Goal: Task Accomplishment & Management: Use online tool/utility

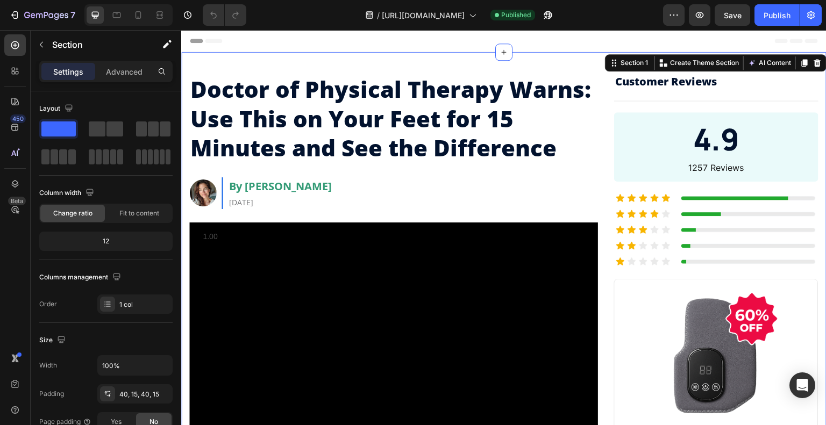
click at [208, 42] on span "Header" at bounding box center [214, 40] width 24 height 11
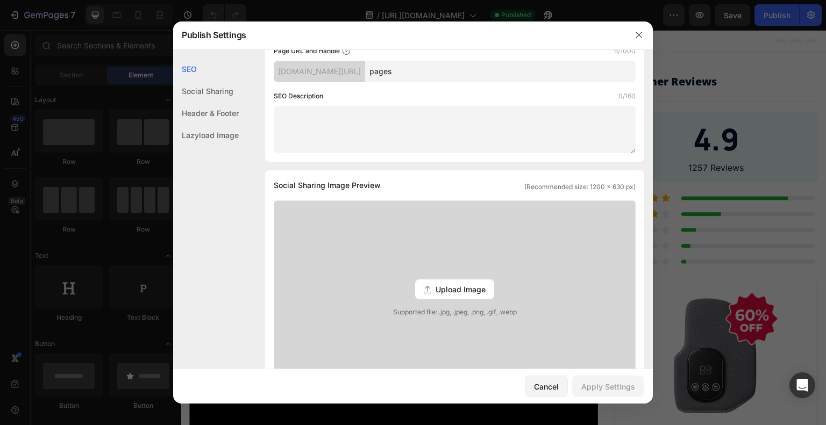
scroll to position [140, 0]
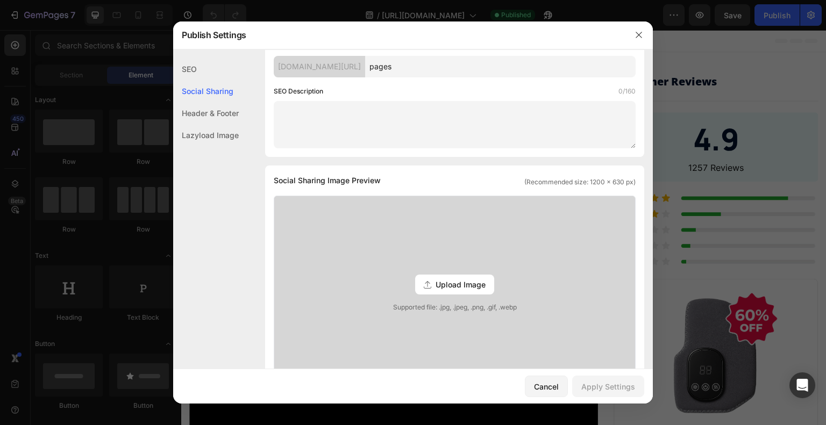
click at [216, 109] on div "Header & Footer" at bounding box center [206, 113] width 66 height 22
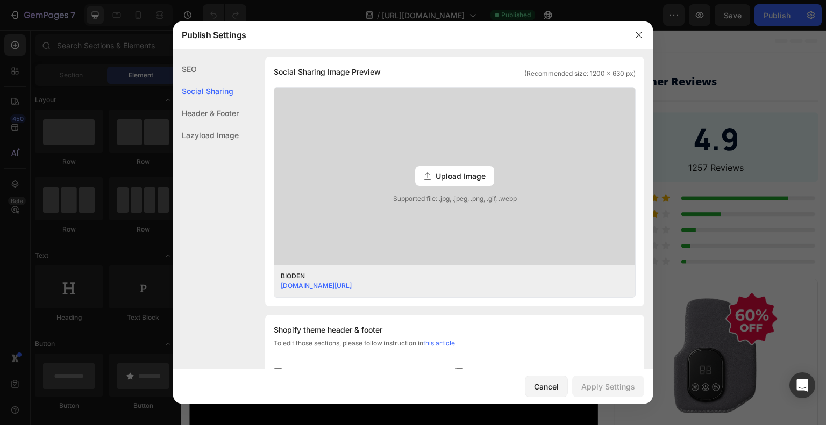
scroll to position [248, 0]
click at [445, 174] on span "Upload Image" at bounding box center [461, 177] width 50 height 11
click at [0, 0] on input "Upload Image Supported file: .jpg, .jpeg, .png, .gif, .webp" at bounding box center [0, 0] width 0 height 0
click at [441, 173] on span "Upload Image" at bounding box center [461, 177] width 50 height 11
click at [0, 0] on input "Upload Image Supported file: .jpg, .jpeg, .png, .gif, .webp" at bounding box center [0, 0] width 0 height 0
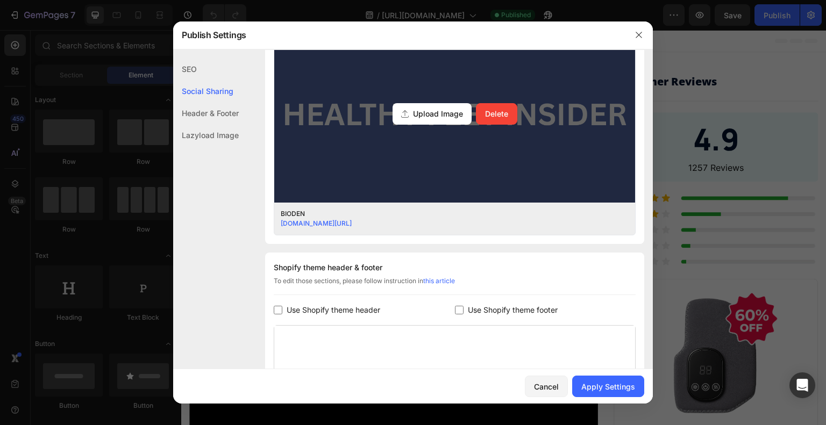
scroll to position [323, 0]
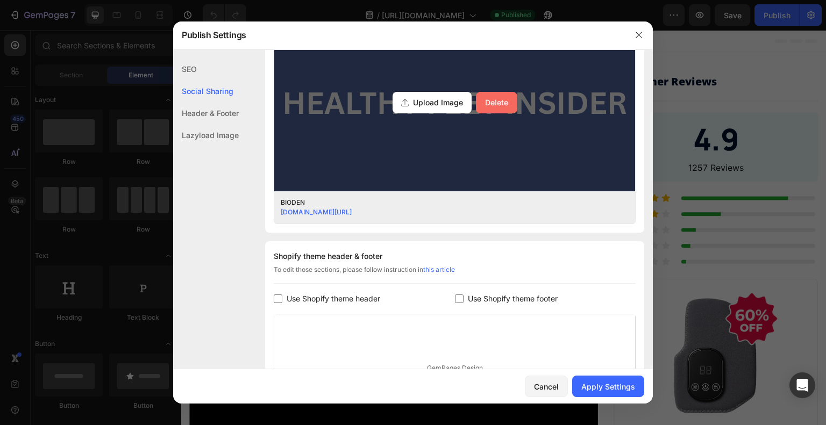
click at [491, 100] on div "Delete" at bounding box center [496, 102] width 23 height 11
click at [0, 0] on input "Upload Image Delete" at bounding box center [0, 0] width 0 height 0
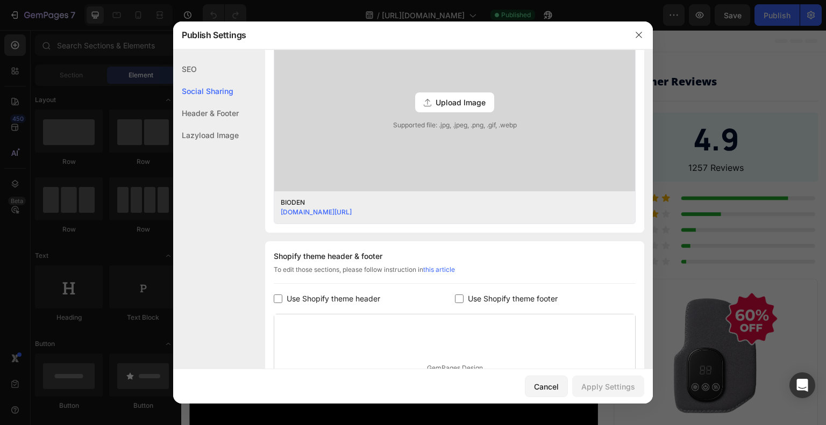
scroll to position [323, 0]
click at [210, 112] on div "Header & Footer" at bounding box center [206, 113] width 66 height 22
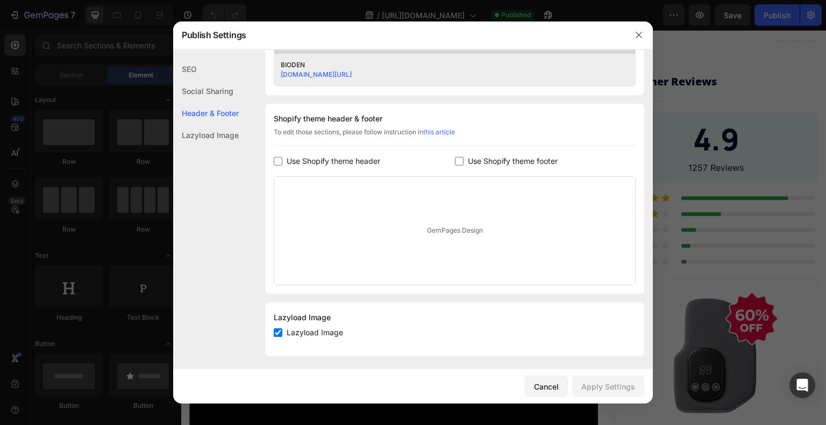
scroll to position [463, 0]
click at [554, 391] on div "Cancel" at bounding box center [546, 386] width 25 height 11
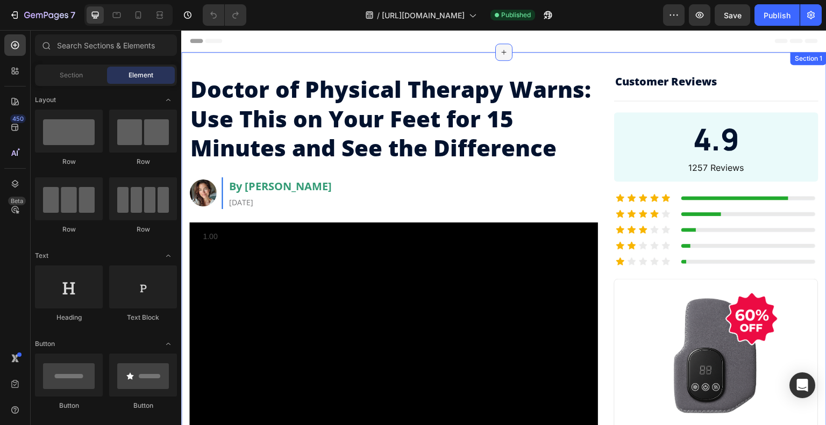
click at [502, 54] on icon at bounding box center [504, 52] width 9 height 9
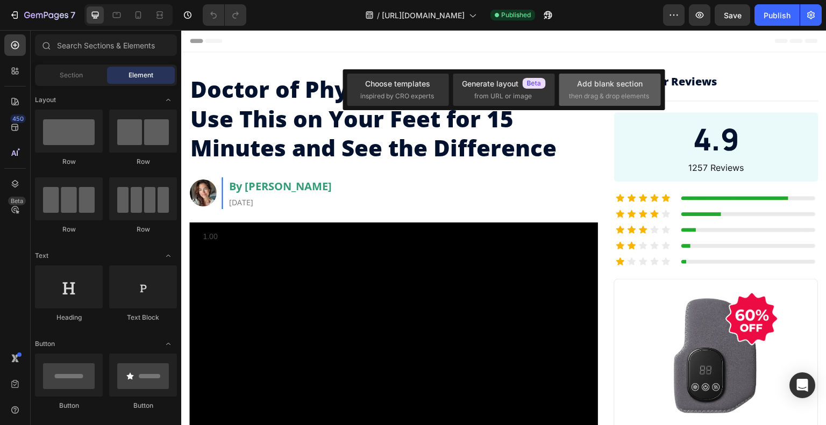
click at [588, 81] on div "Add blank section" at bounding box center [610, 83] width 66 height 11
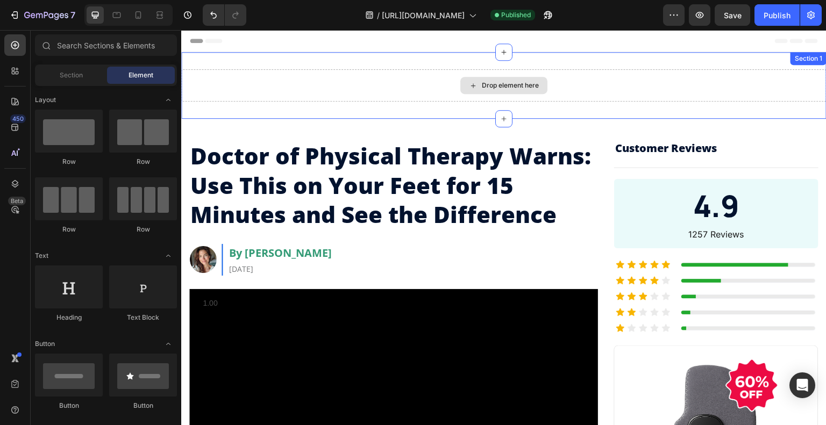
click at [511, 87] on div "Drop element here" at bounding box center [510, 85] width 57 height 9
click at [508, 88] on div "Drop element here" at bounding box center [510, 85] width 57 height 9
click at [469, 86] on icon at bounding box center [473, 85] width 9 height 9
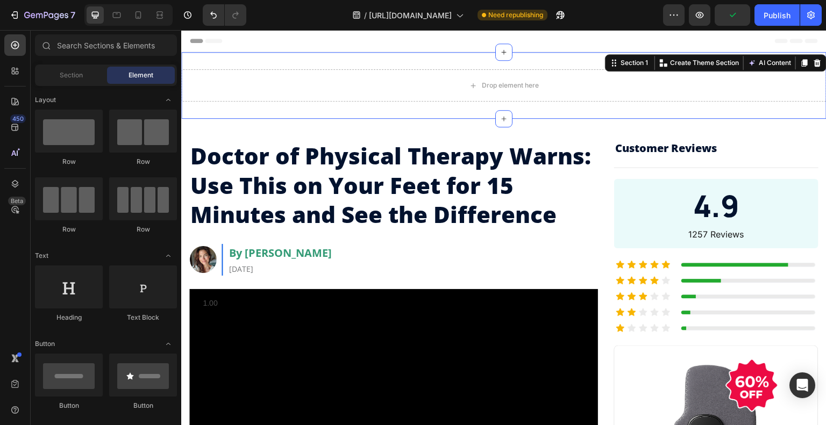
click at [257, 55] on div "Drop element here Section 1 You can create reusable sections Create Theme Secti…" at bounding box center [503, 85] width 645 height 67
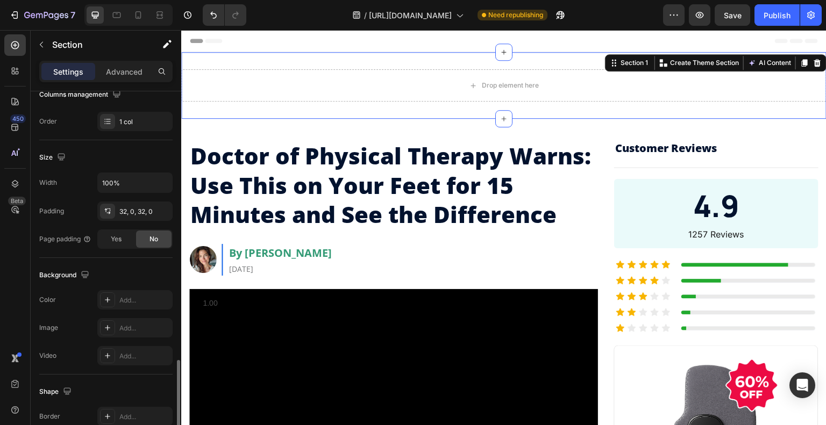
scroll to position [129, 0]
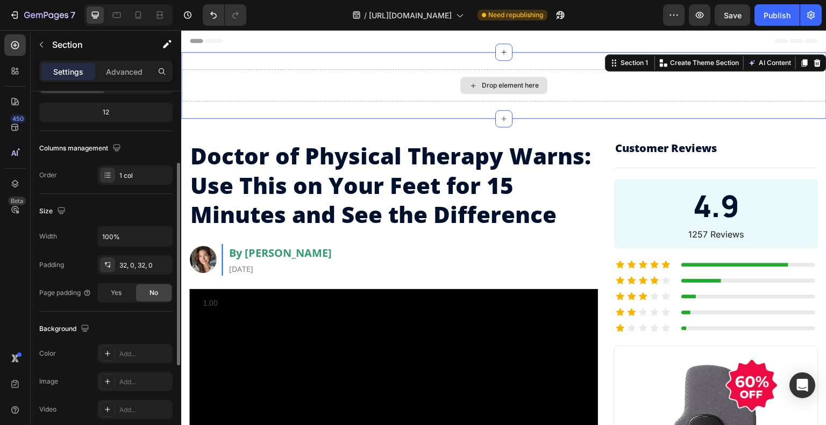
click at [260, 87] on div "Drop element here" at bounding box center [503, 85] width 645 height 32
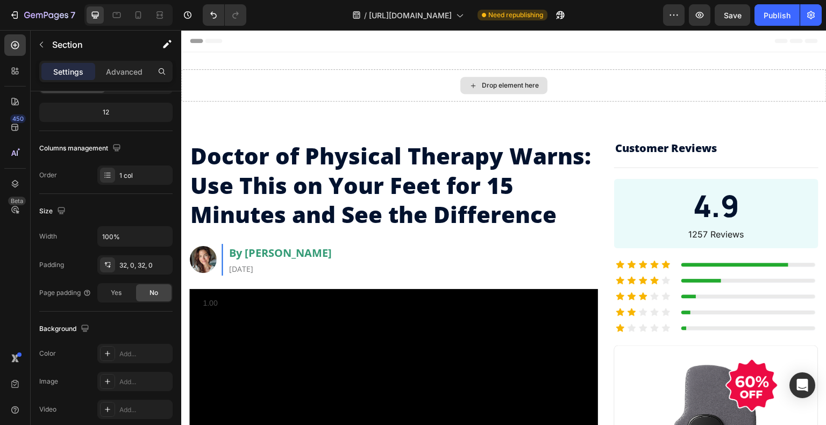
click at [501, 85] on div "Drop element here" at bounding box center [510, 85] width 57 height 9
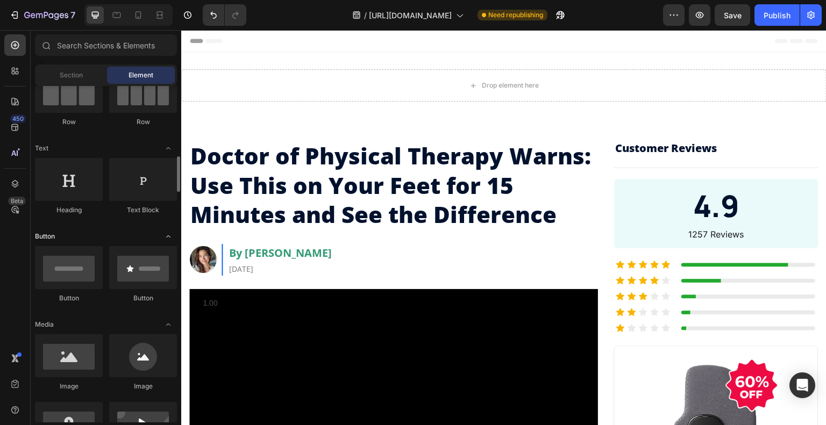
scroll to position [215, 0]
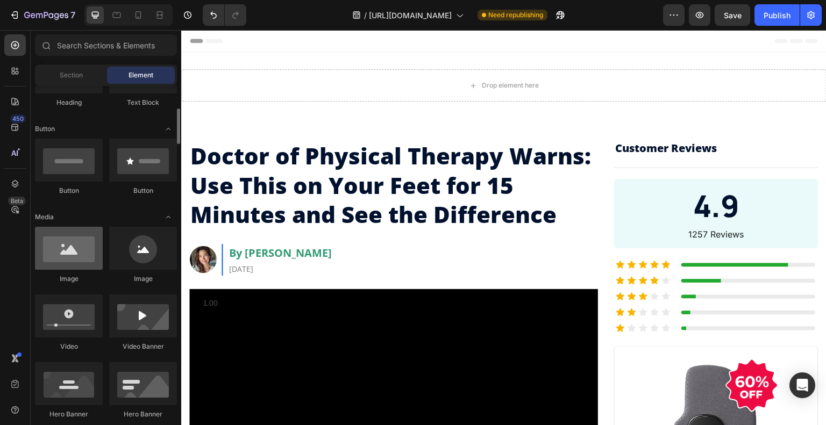
click at [60, 252] on div at bounding box center [69, 248] width 68 height 43
click at [62, 250] on div at bounding box center [69, 248] width 68 height 43
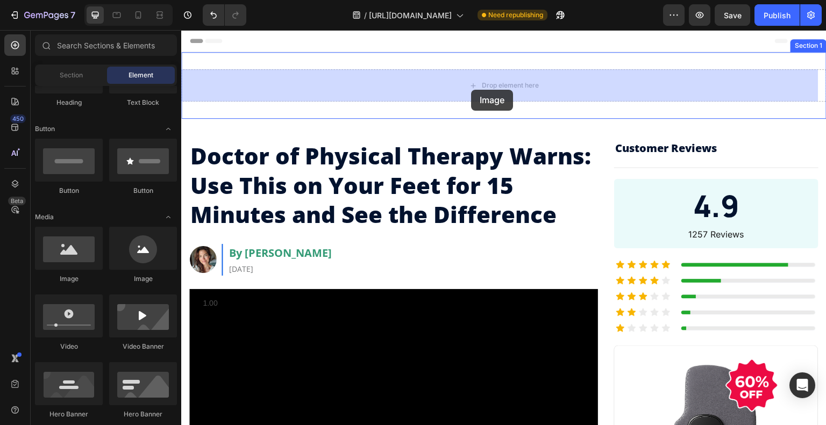
drag, startPoint x: 252, startPoint y: 294, endPoint x: 471, endPoint y: 90, distance: 299.5
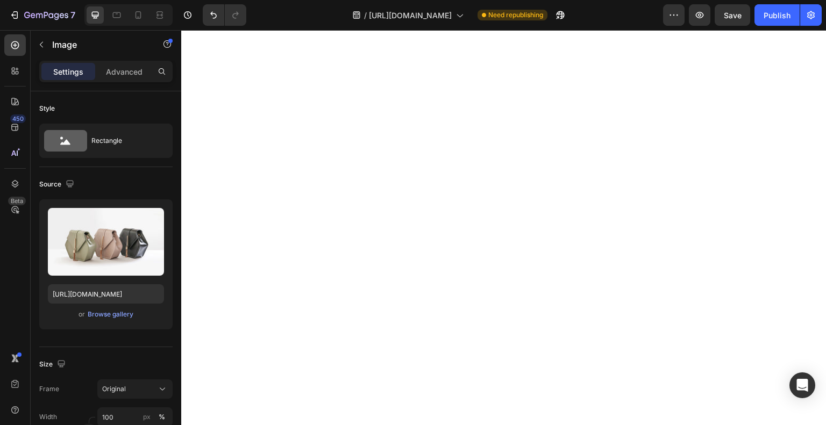
scroll to position [161, 0]
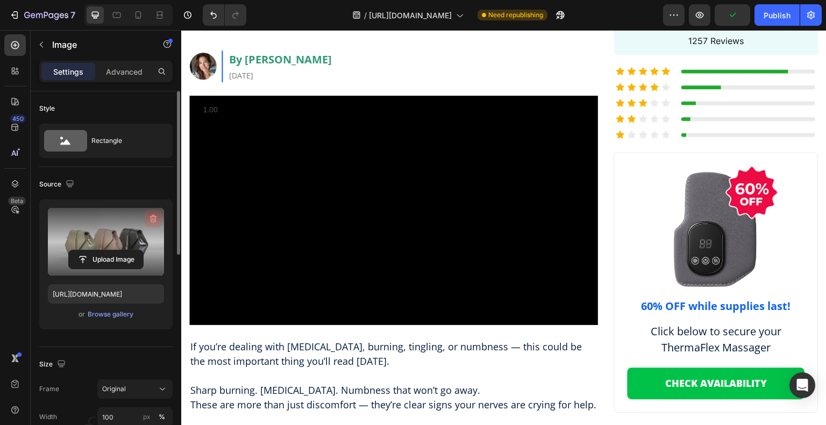
click at [151, 217] on icon "button" at bounding box center [153, 219] width 7 height 8
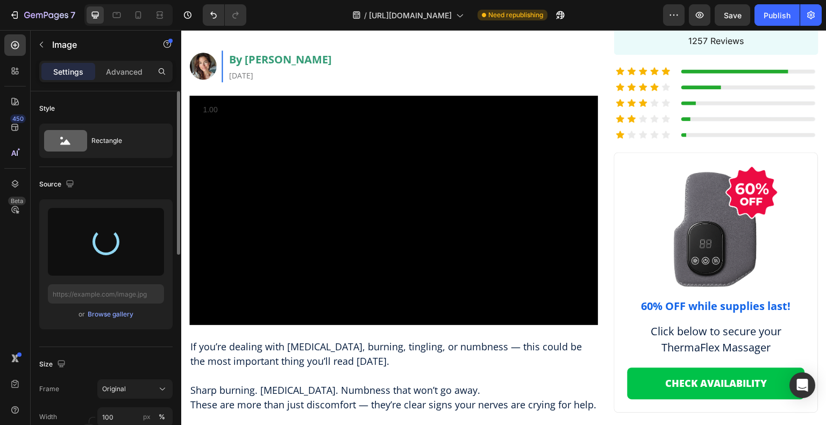
type input "[URL][DOMAIN_NAME]"
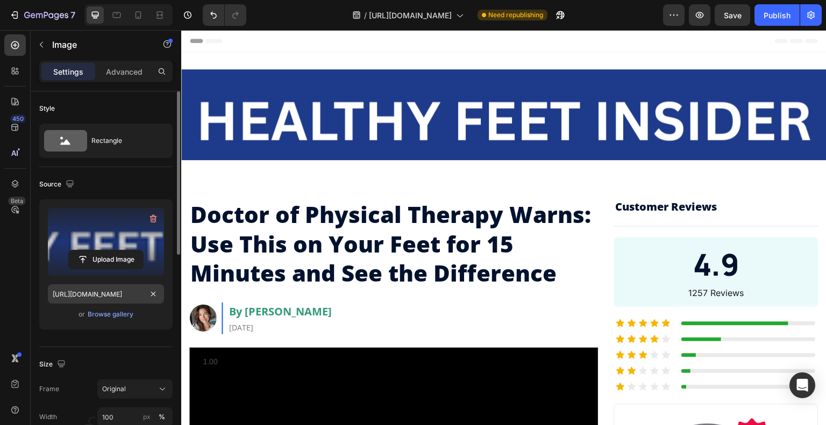
scroll to position [108, 0]
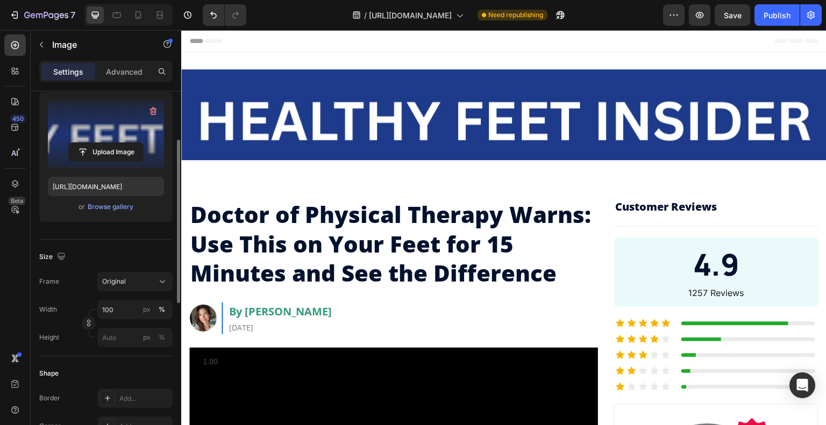
click at [509, 111] on img at bounding box center [503, 114] width 645 height 91
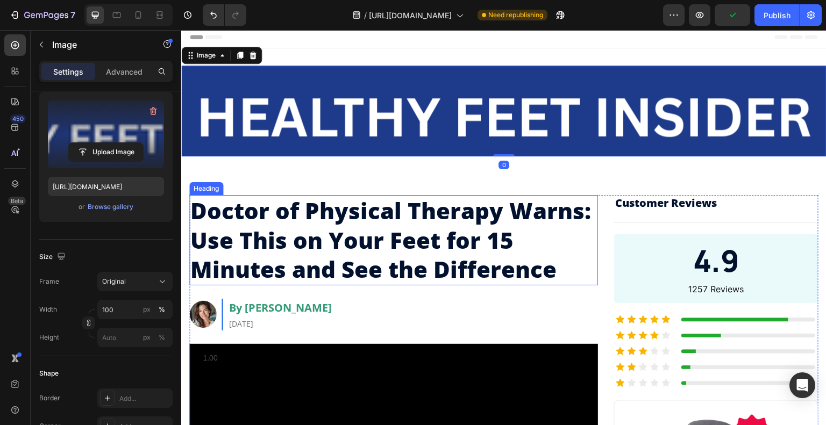
scroll to position [0, 0]
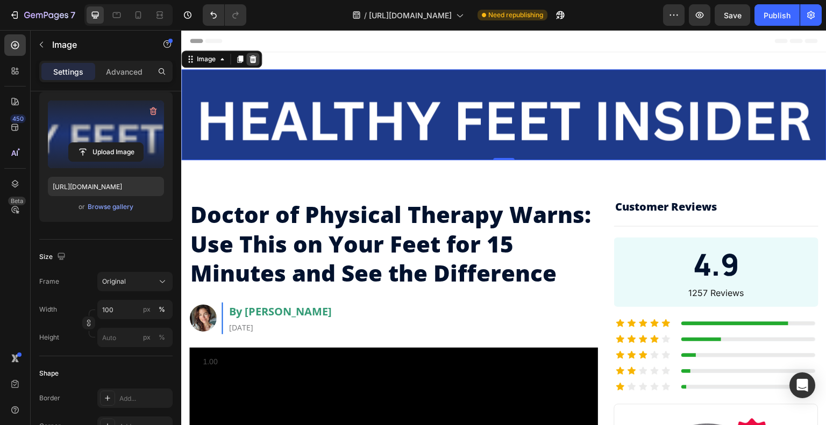
click at [252, 57] on icon at bounding box center [253, 59] width 7 height 8
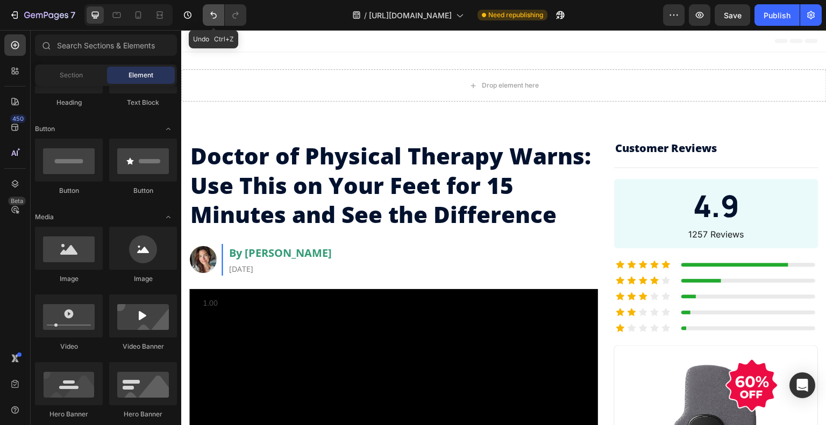
click at [217, 11] on icon "Undo/Redo" at bounding box center [213, 15] width 11 height 11
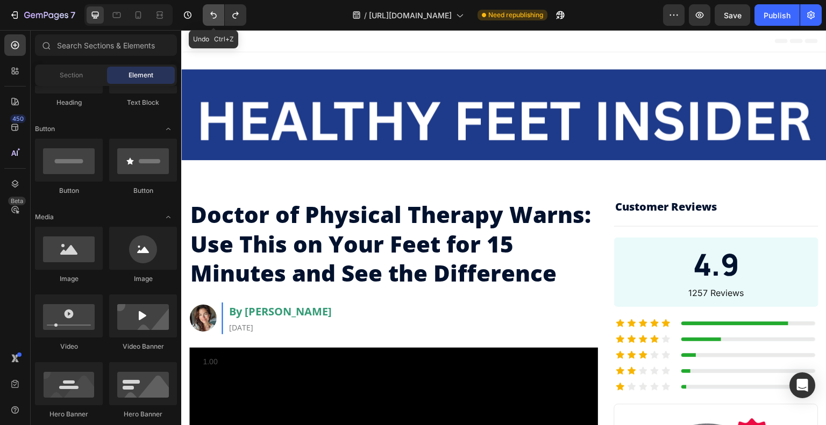
click at [216, 11] on icon "Undo/Redo" at bounding box center [213, 15] width 11 height 11
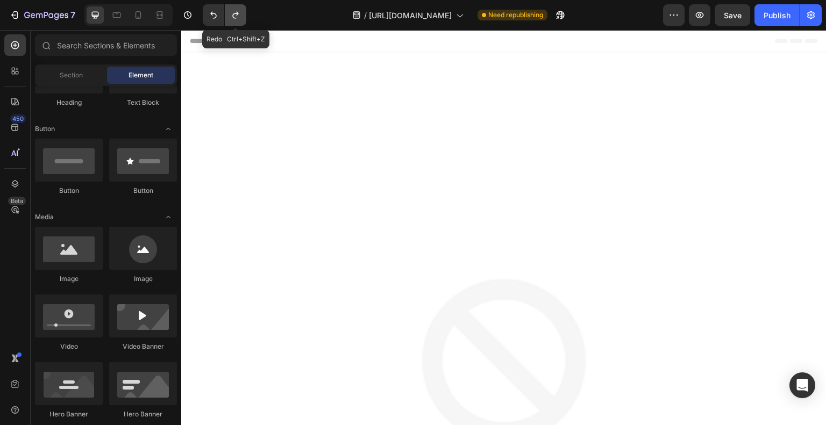
click at [238, 10] on icon "Undo/Redo" at bounding box center [235, 15] width 11 height 11
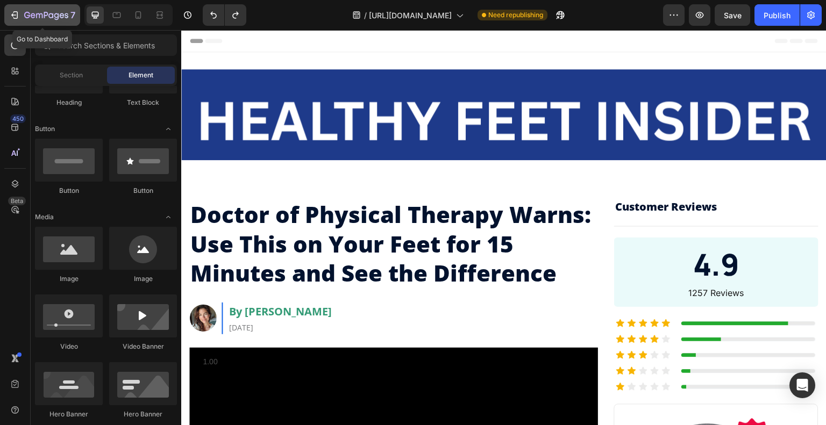
click at [22, 11] on div "7" at bounding box center [42, 15] width 66 height 13
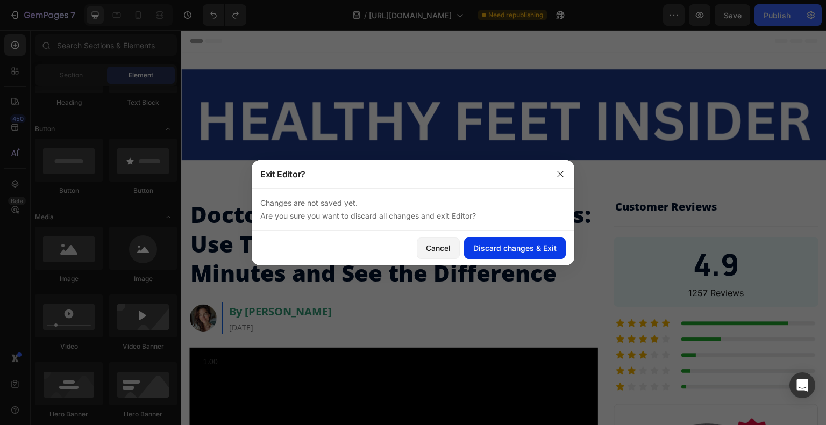
click at [521, 252] on div "Discard changes & Exit" at bounding box center [514, 248] width 83 height 11
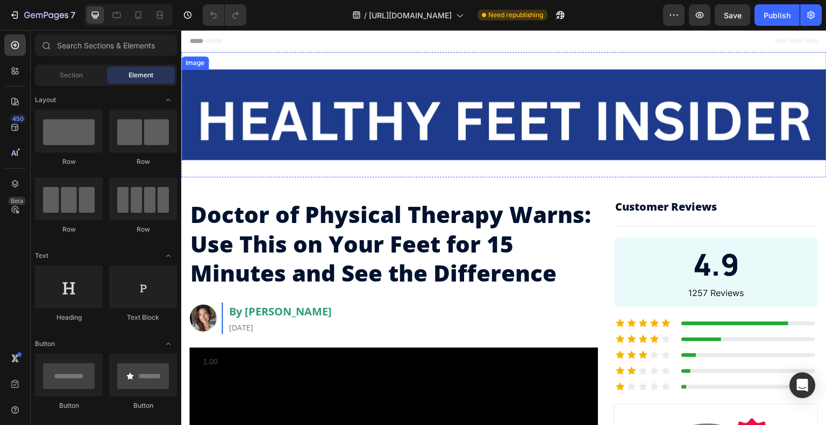
click at [634, 93] on img at bounding box center [503, 114] width 645 height 91
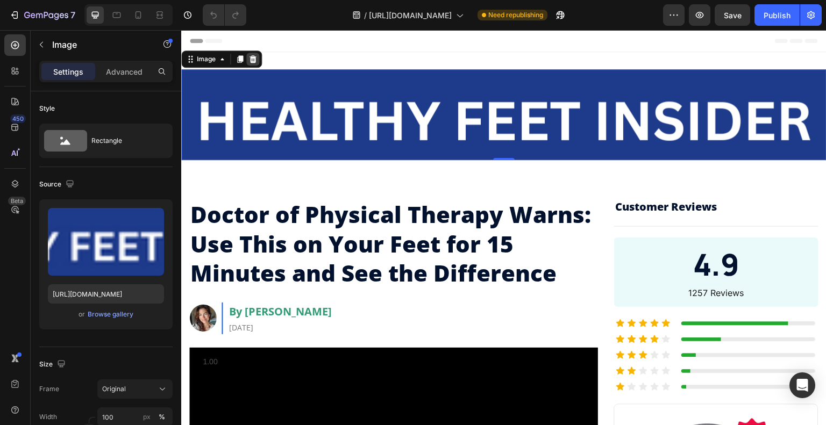
click at [250, 55] on icon at bounding box center [252, 59] width 9 height 9
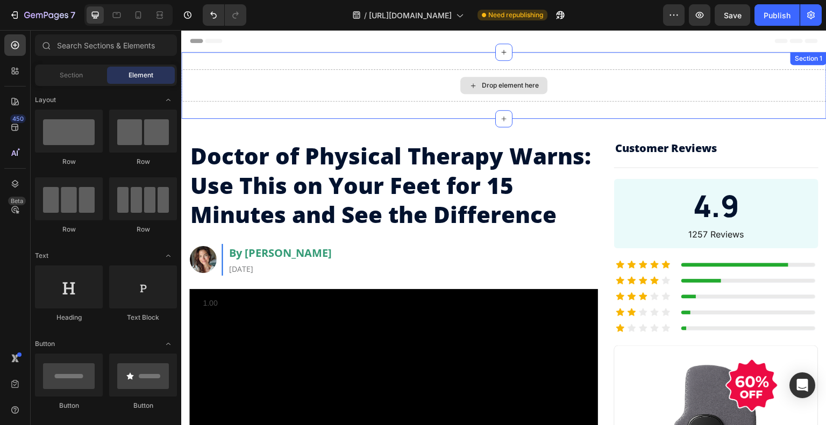
click at [530, 92] on div "Drop element here" at bounding box center [503, 85] width 87 height 17
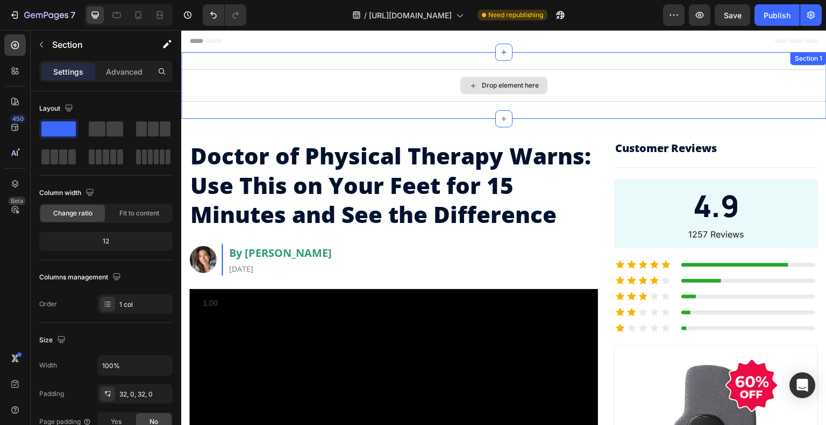
click at [561, 75] on div "Drop element here" at bounding box center [503, 85] width 645 height 32
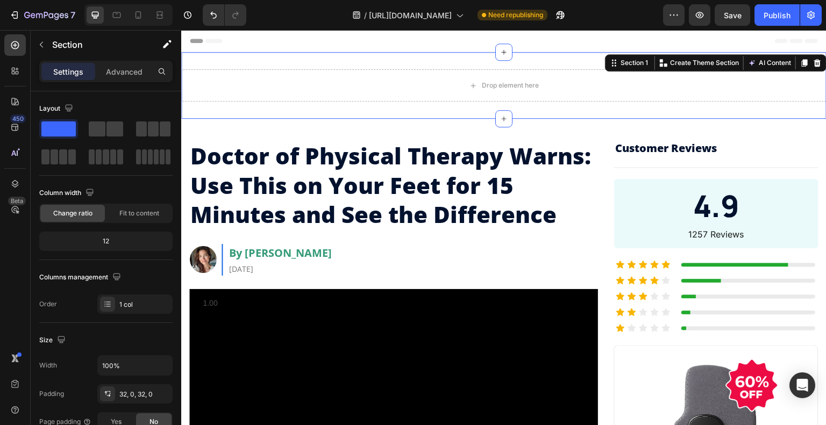
click at [813, 62] on icon at bounding box center [817, 63] width 9 height 9
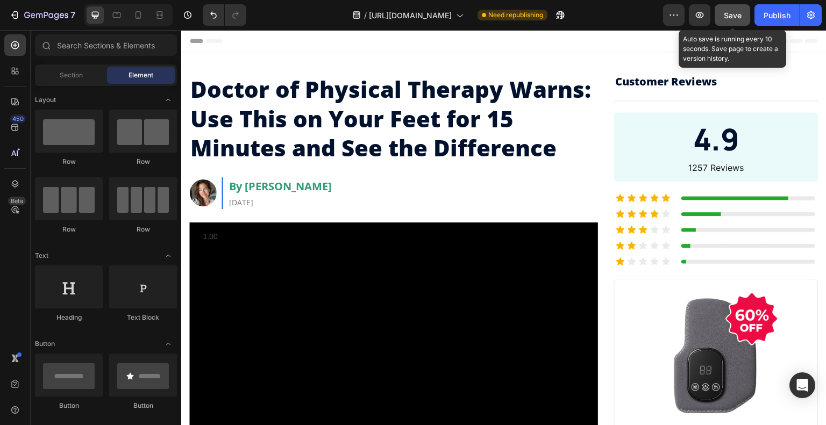
click at [733, 11] on span "Save" at bounding box center [733, 15] width 18 height 9
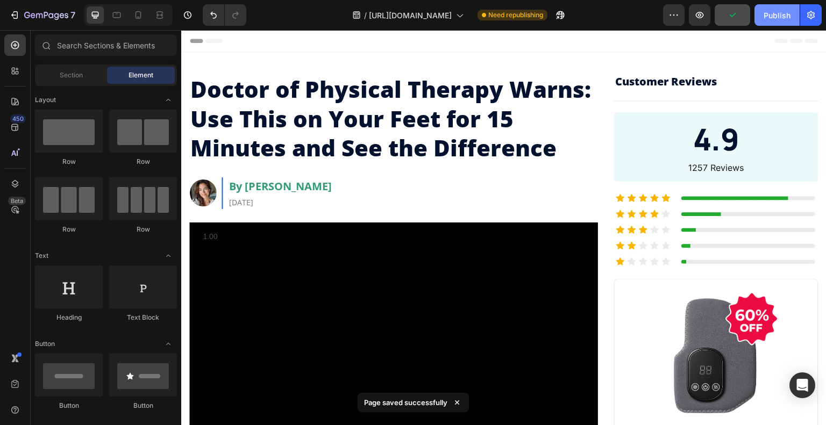
click at [774, 13] on div "Publish" at bounding box center [777, 15] width 27 height 11
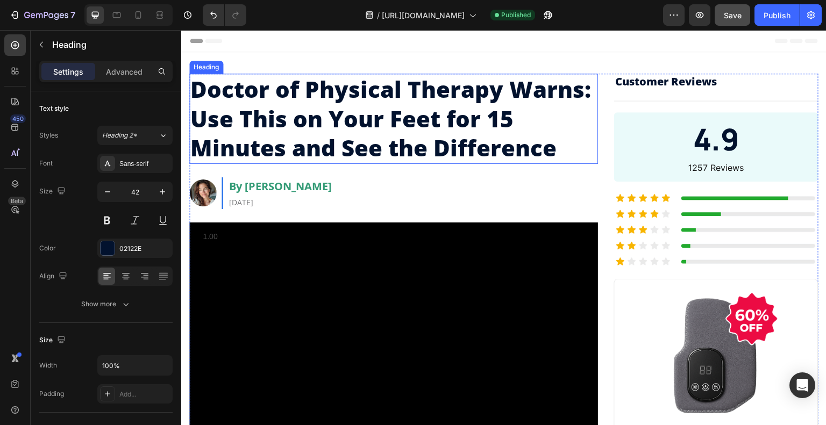
click at [454, 129] on h2 "Doctor of Physical Therapy Warns: Use This on Your Feet for 15 Minutes and See …" at bounding box center [393, 119] width 409 height 90
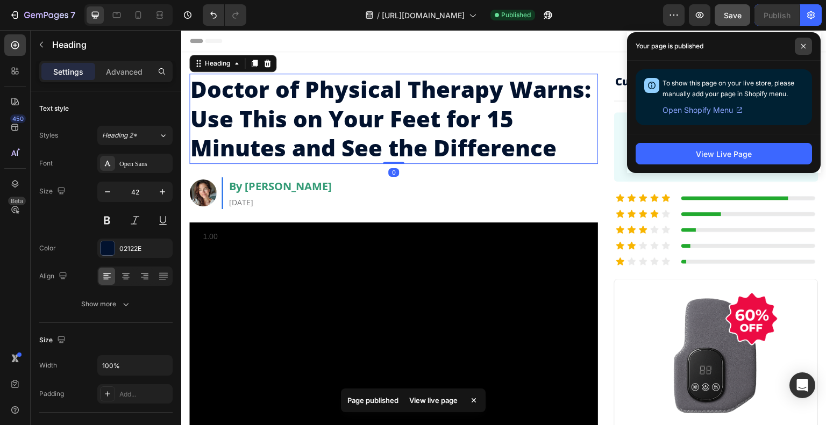
click at [808, 42] on span at bounding box center [803, 46] width 17 height 17
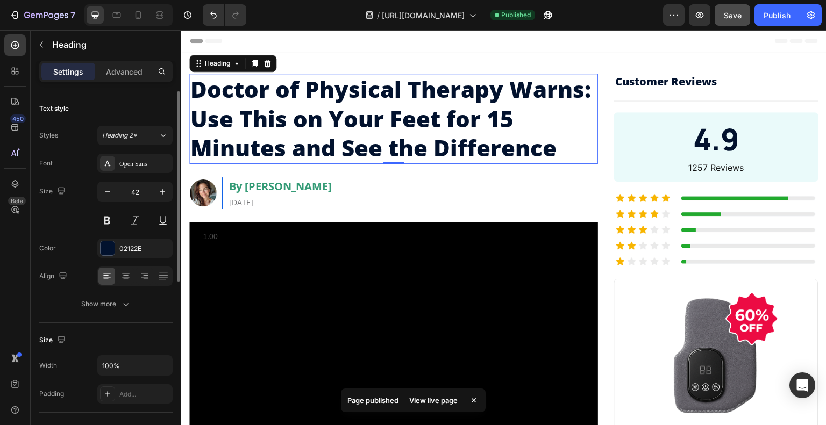
click at [329, 116] on h2 "Doctor of Physical Therapy Warns: Use This on Your Feet for 15 Minutes and See …" at bounding box center [393, 119] width 409 height 90
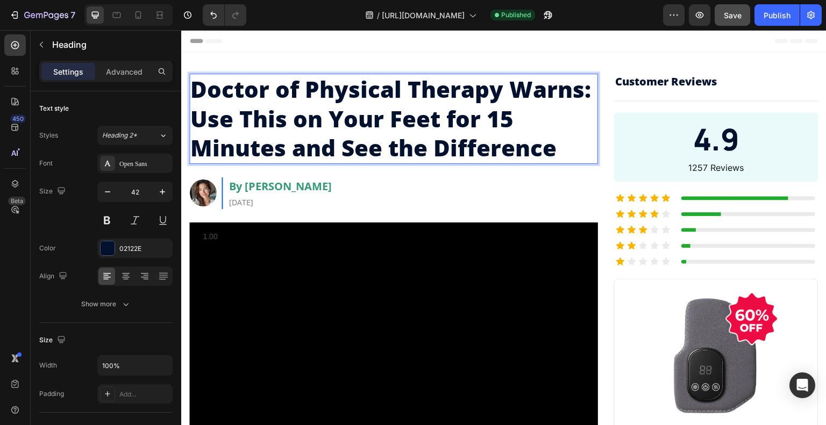
click at [315, 118] on p "Doctor of Physical Therapy Warns: Use This on Your Feet for 15 Minutes and See …" at bounding box center [393, 119] width 407 height 88
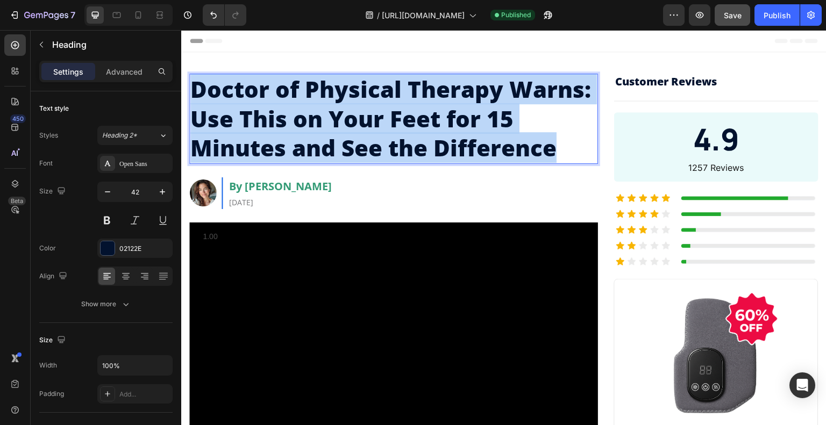
click at [315, 118] on p "Doctor of Physical Therapy Warns: Use This on Your Feet for 15 Minutes and See …" at bounding box center [393, 119] width 407 height 88
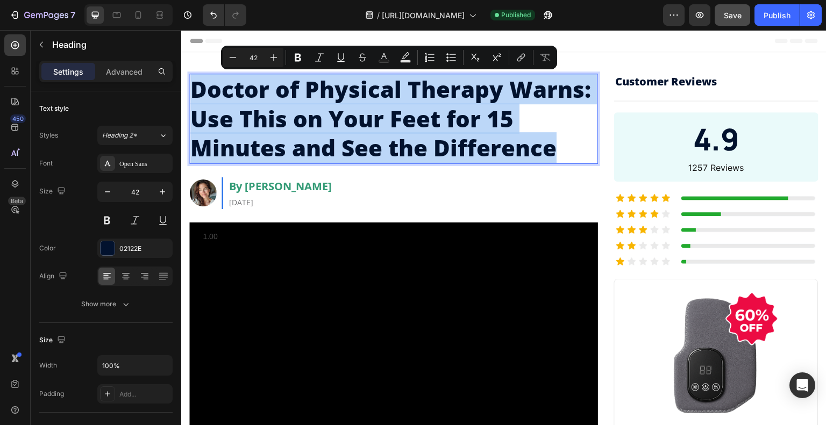
copy p "Doctor of Physical Therapy Warns: Use This on Your Feet for 15 Minutes and See …"
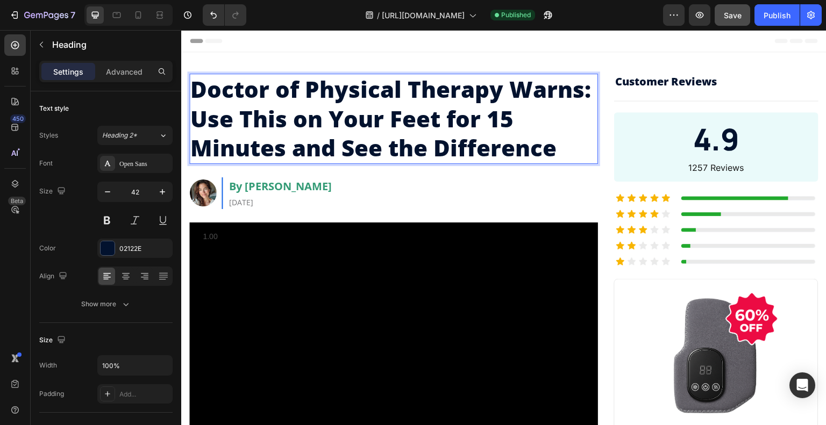
click at [539, 140] on p "Doctor of Physical Therapy Warns: Use This on Your Feet for 15 Minutes and See …" at bounding box center [393, 119] width 407 height 88
click at [566, 153] on p "Doctor of Physical Therapy Warns: Use This on Your Feet for 15 Minutes and See …" at bounding box center [393, 119] width 407 height 88
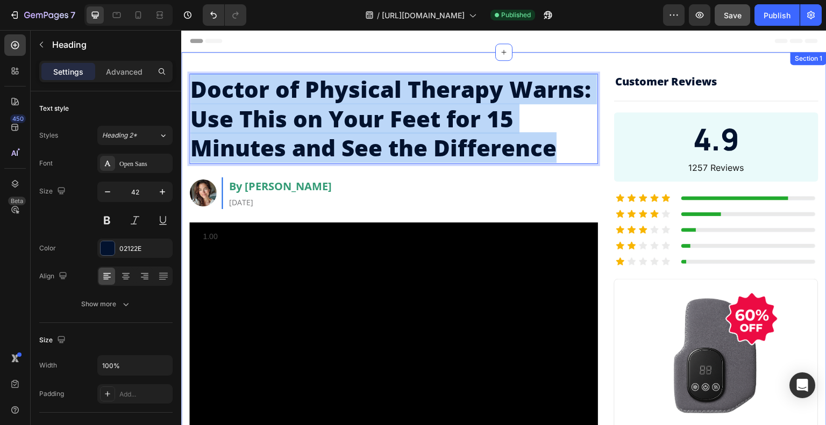
drag, startPoint x: 566, startPoint y: 153, endPoint x: 184, endPoint y: 87, distance: 387.0
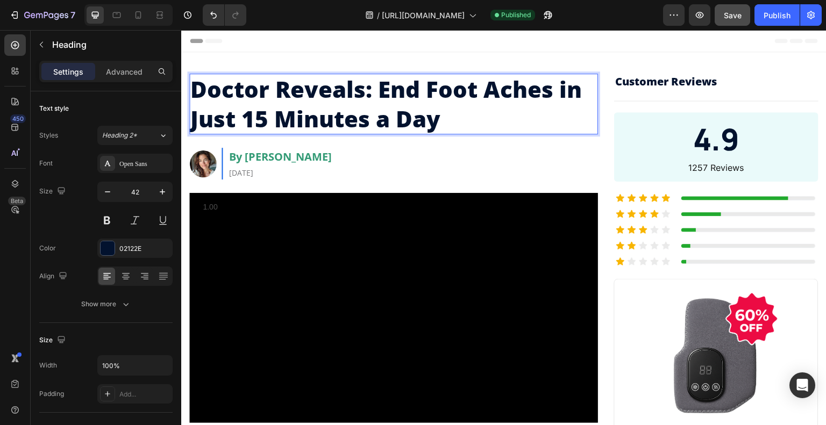
click at [478, 90] on p "Doctor Reveals: End Foot Aches in Just 15 Minutes a Day" at bounding box center [393, 104] width 407 height 59
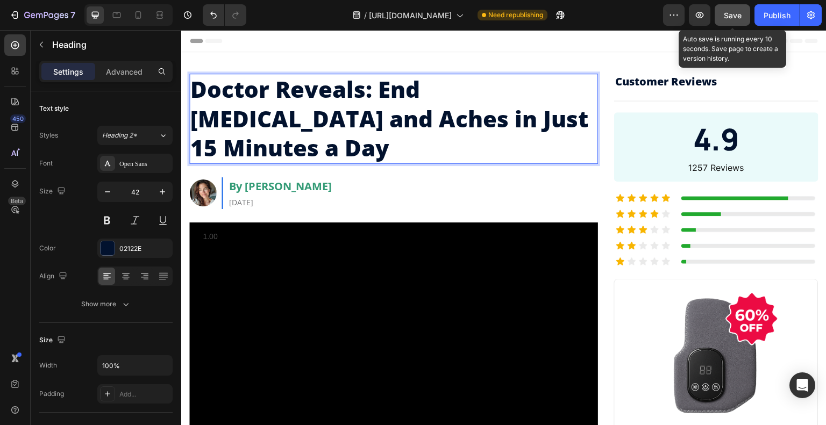
click at [731, 15] on span "Save" at bounding box center [733, 15] width 18 height 9
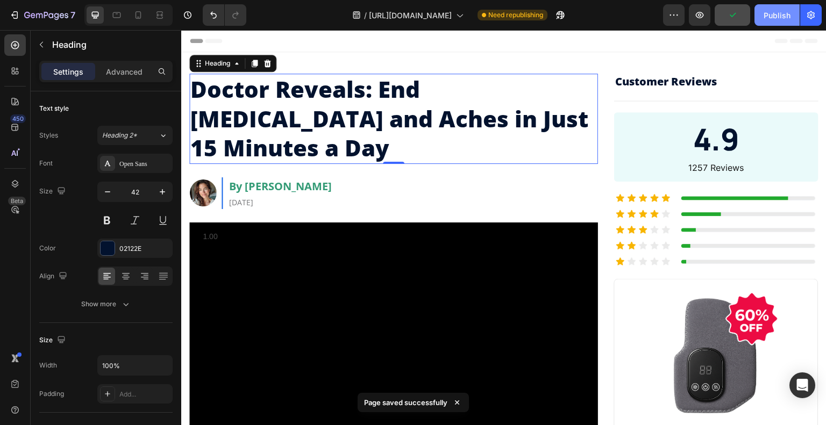
click at [778, 17] on div "Publish" at bounding box center [777, 15] width 27 height 11
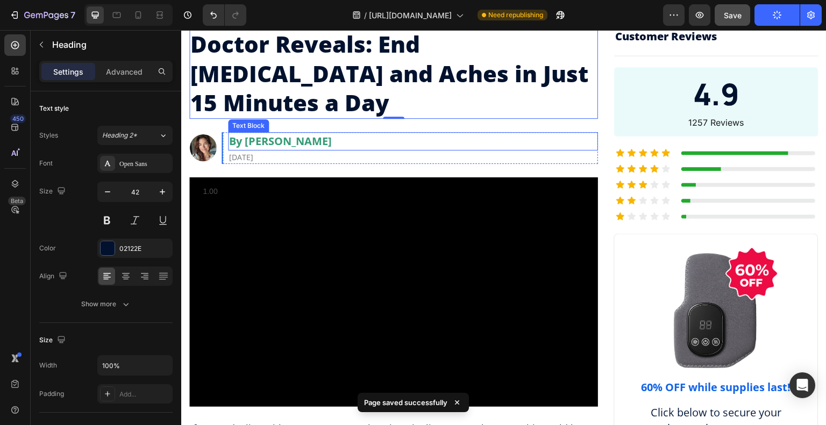
scroll to position [108, 0]
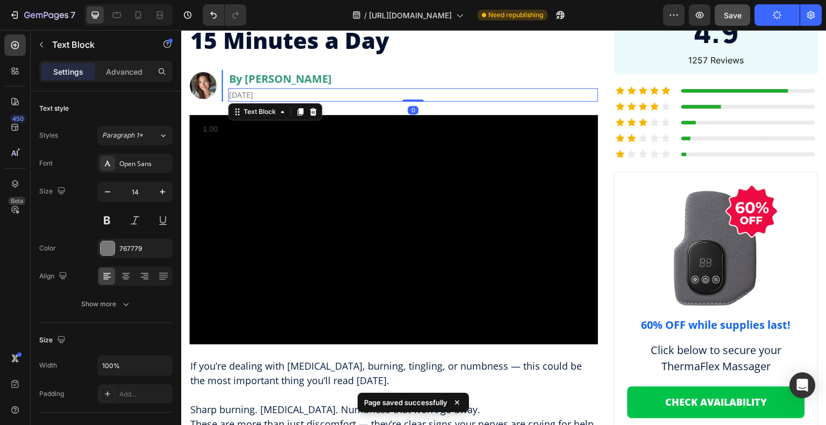
click at [286, 89] on p "[DATE]" at bounding box center [413, 94] width 368 height 11
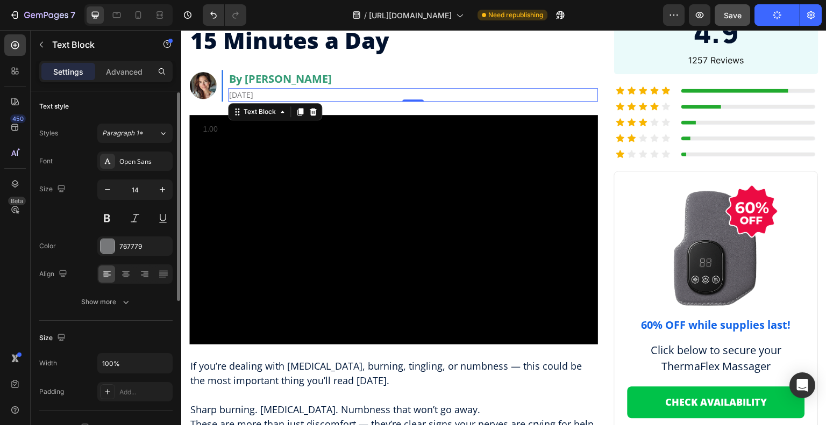
scroll to position [0, 0]
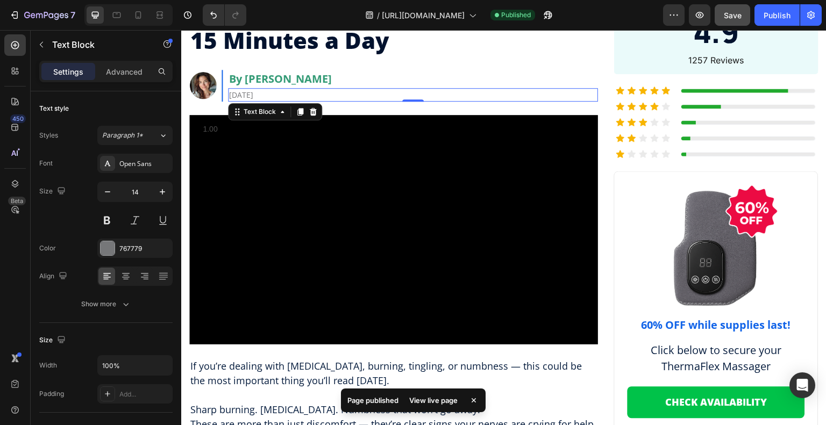
click at [288, 89] on p "[DATE]" at bounding box center [413, 94] width 368 height 11
click at [274, 89] on p "[DATE]" at bounding box center [413, 94] width 368 height 11
click at [267, 89] on p "[DATE]" at bounding box center [413, 94] width 368 height 11
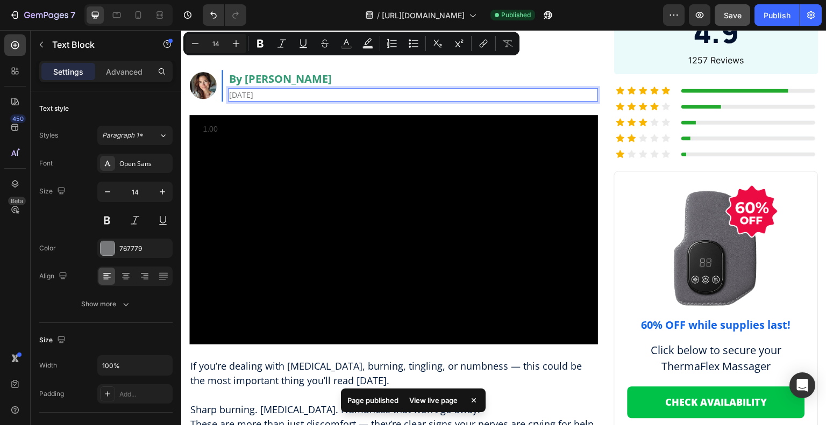
drag, startPoint x: 267, startPoint y: 64, endPoint x: 237, endPoint y: 66, distance: 30.7
click at [237, 89] on p "[DATE]" at bounding box center [413, 94] width 368 height 11
click at [254, 89] on p "[DATE]" at bounding box center [413, 94] width 368 height 11
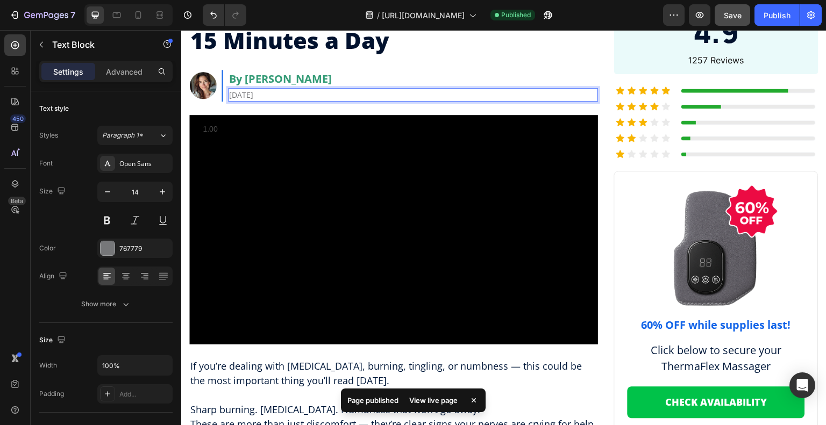
click at [269, 89] on p "[DATE]" at bounding box center [413, 94] width 368 height 11
click at [267, 89] on p "[DATE]" at bounding box center [413, 94] width 368 height 11
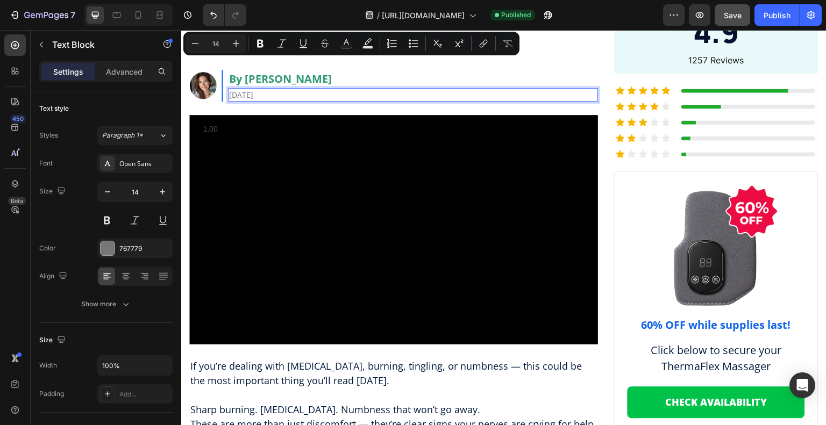
drag, startPoint x: 267, startPoint y: 66, endPoint x: 229, endPoint y: 66, distance: 37.6
click at [229, 89] on p "[DATE]" at bounding box center [413, 94] width 368 height 11
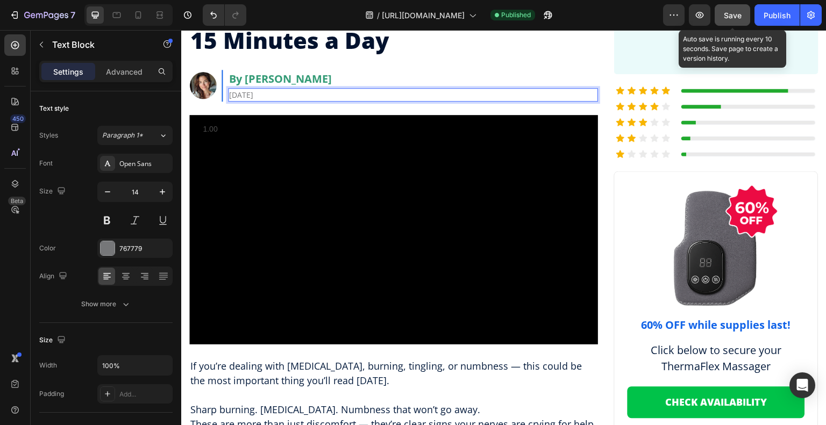
click at [717, 14] on button "Save" at bounding box center [732, 15] width 35 height 22
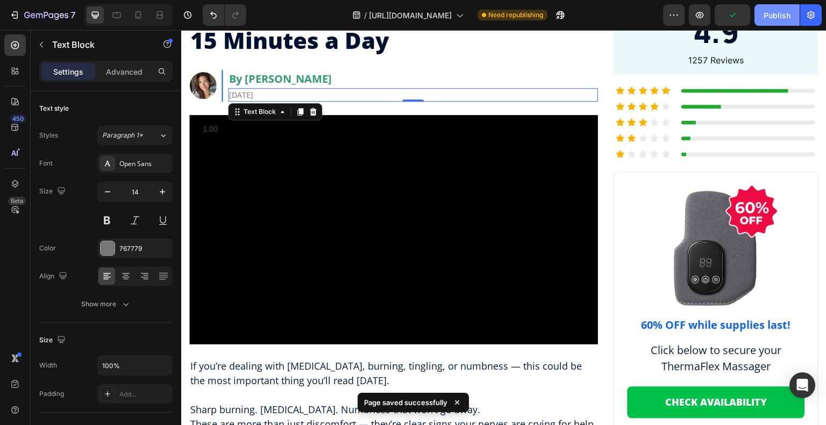
click at [776, 16] on div "Publish" at bounding box center [777, 15] width 27 height 11
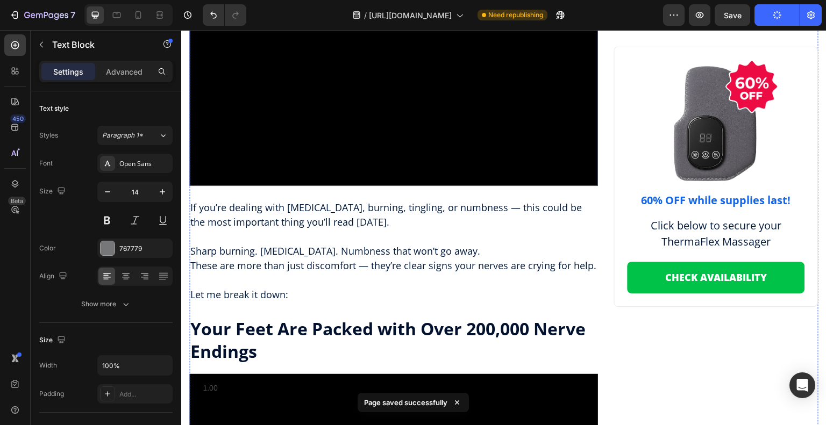
scroll to position [269, 0]
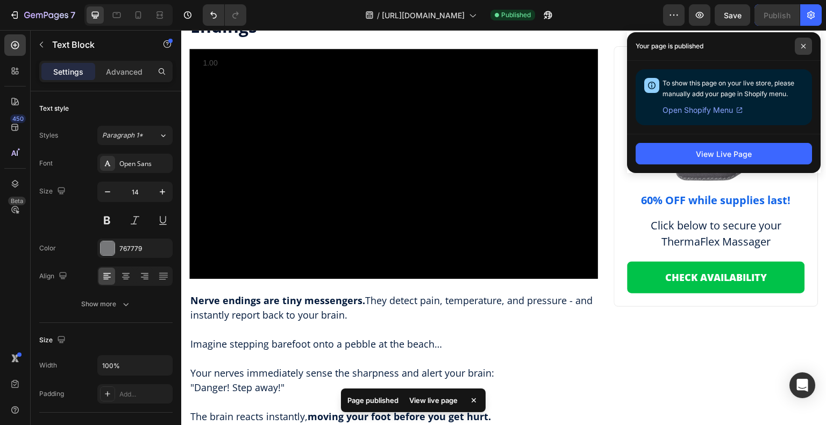
click at [801, 42] on span at bounding box center [803, 46] width 17 height 17
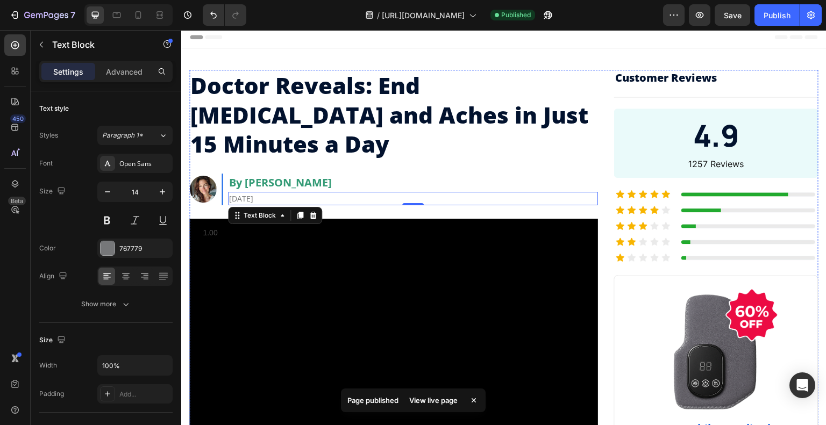
scroll to position [0, 0]
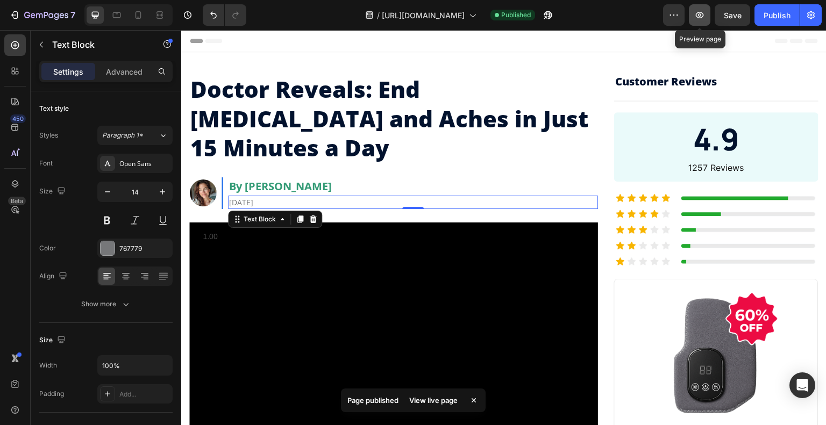
click at [697, 13] on icon "button" at bounding box center [699, 15] width 11 height 11
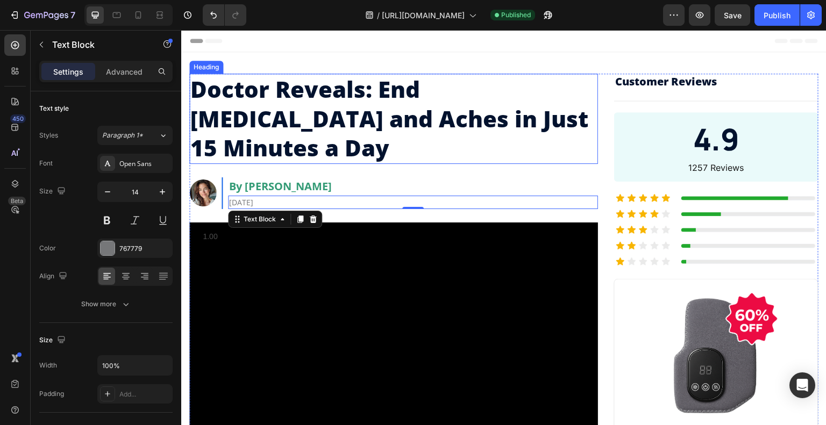
click at [318, 90] on p "Doctor Reveals: End [MEDICAL_DATA] and Aches in Just 15 Minutes a Day" at bounding box center [393, 119] width 407 height 88
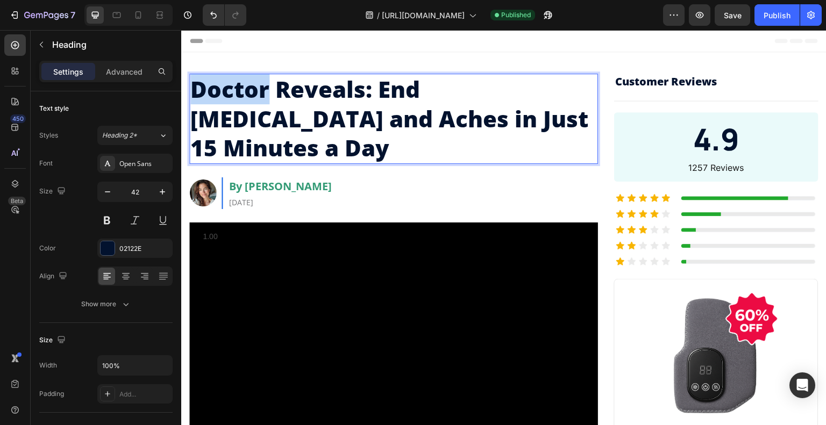
drag, startPoint x: 270, startPoint y: 86, endPoint x: 192, endPoint y: 83, distance: 78.0
click at [193, 84] on p "Doctor Reveals: End [MEDICAL_DATA] and Aches in Just 15 Minutes a Day" at bounding box center [393, 119] width 407 height 88
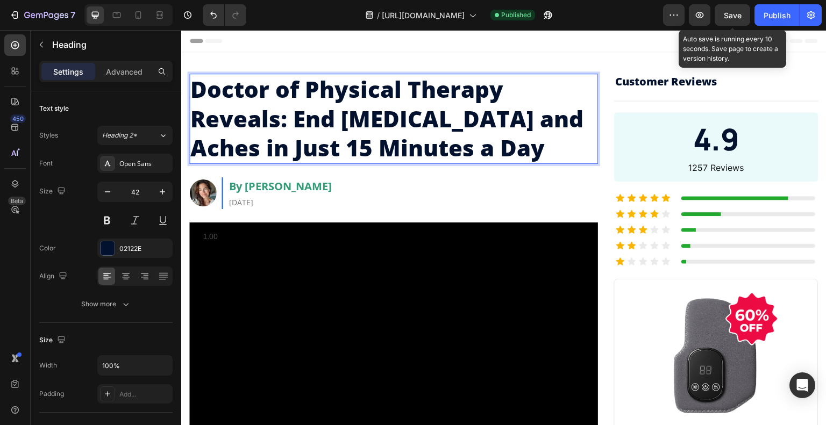
click at [725, 13] on span "Save" at bounding box center [733, 15] width 18 height 9
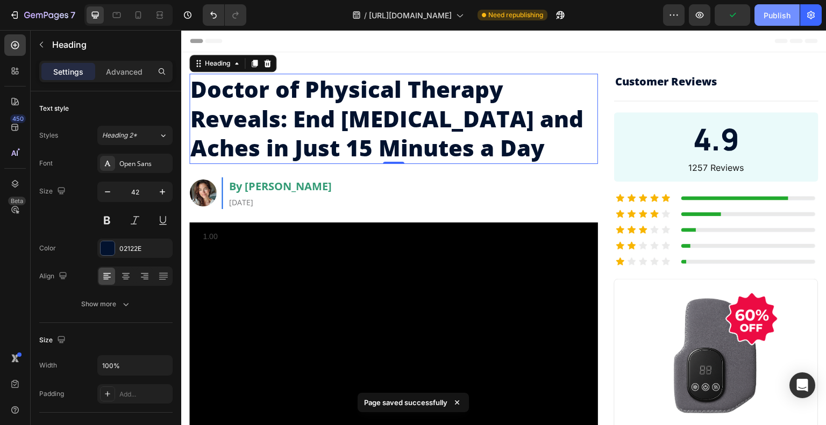
click at [768, 8] on button "Publish" at bounding box center [777, 15] width 45 height 22
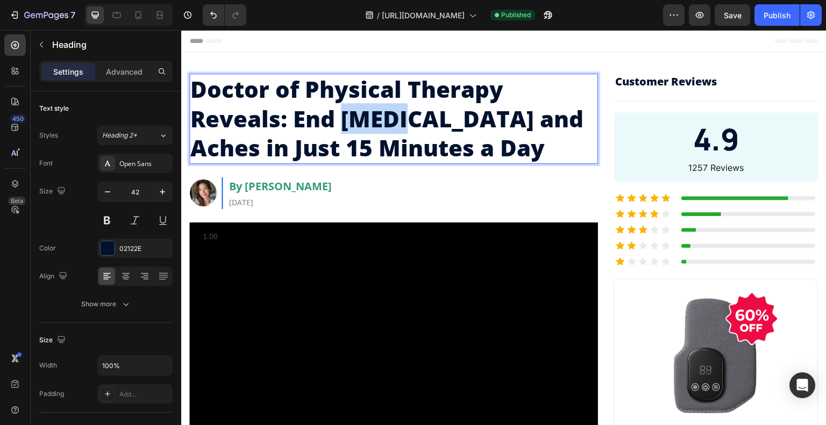
click at [373, 106] on p "Doctor of Physical Therapy Reveals: End [MEDICAL_DATA] and Aches in Just 15 Min…" at bounding box center [393, 119] width 407 height 88
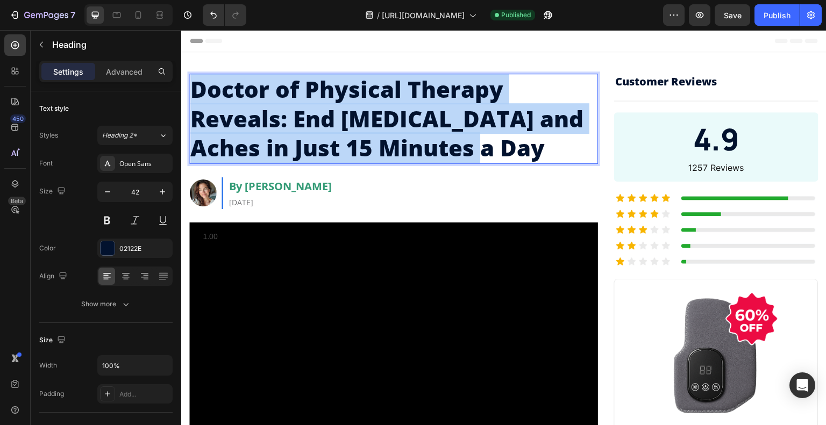
click at [373, 106] on p "Doctor of Physical Therapy Reveals: End [MEDICAL_DATA] and Aches in Just 15 Min…" at bounding box center [393, 119] width 407 height 88
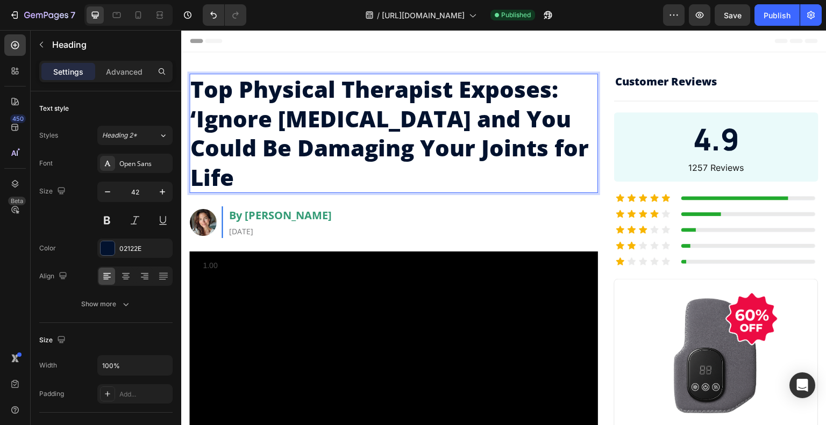
click at [203, 113] on p "Top Physical Therapist Exposes: ‘Ignore [MEDICAL_DATA] and You Could Be Damagin…" at bounding box center [393, 133] width 407 height 117
click at [198, 113] on p "Top Physical Therapist Exposes: ‘Ignore [MEDICAL_DATA] and You Could Be Damagin…" at bounding box center [393, 133] width 407 height 117
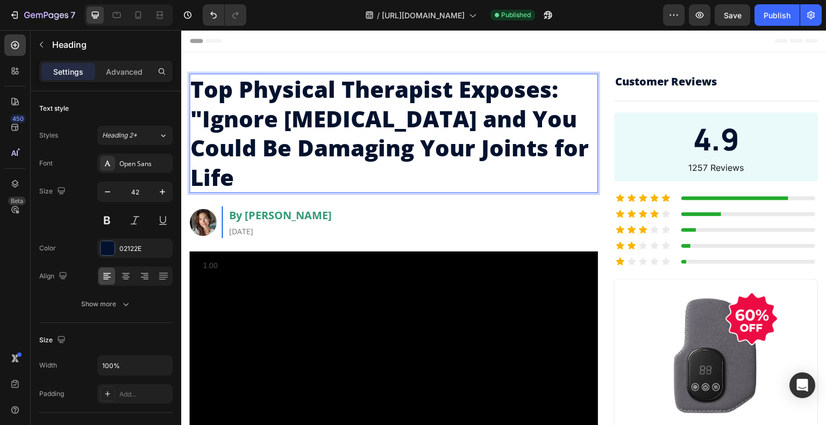
click at [586, 151] on p "Top Physical Therapist Exposes: "Ignore [MEDICAL_DATA] and You Could Be Damagin…" at bounding box center [393, 133] width 407 height 117
click at [450, 102] on p "Top Physical Therapist Exposes: "Ignore [MEDICAL_DATA] and You Could Be Damagin…" at bounding box center [393, 133] width 407 height 117
click at [440, 118] on p "Top Physical Therapist Exposes: "Ignore [MEDICAL_DATA] and You Could Be Damagin…" at bounding box center [393, 133] width 407 height 117
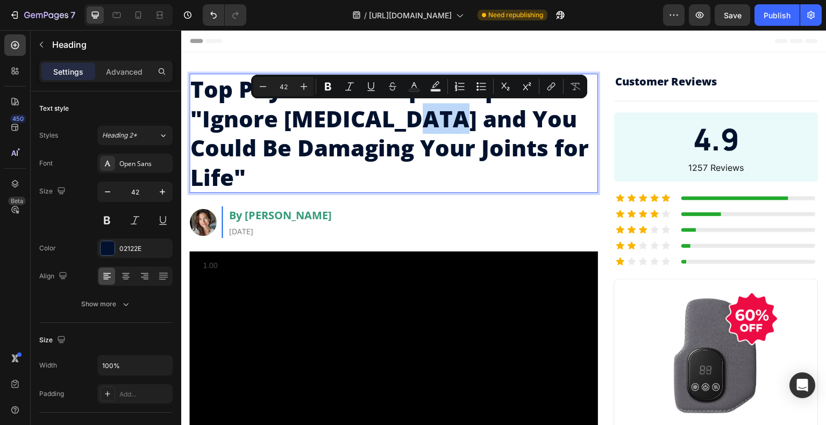
drag, startPoint x: 442, startPoint y: 118, endPoint x: 394, endPoint y: 122, distance: 48.1
click at [394, 122] on p "Top Physical Therapist Exposes: "Ignore [MEDICAL_DATA] and You Could Be Damagin…" at bounding box center [393, 133] width 407 height 117
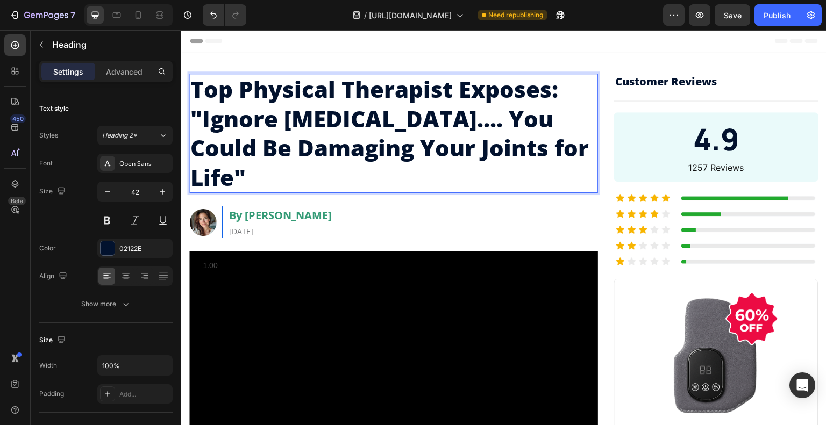
click at [429, 122] on p "Top Physical Therapist Exposes: "Ignore [MEDICAL_DATA].... You Could Be Damagin…" at bounding box center [393, 133] width 407 height 117
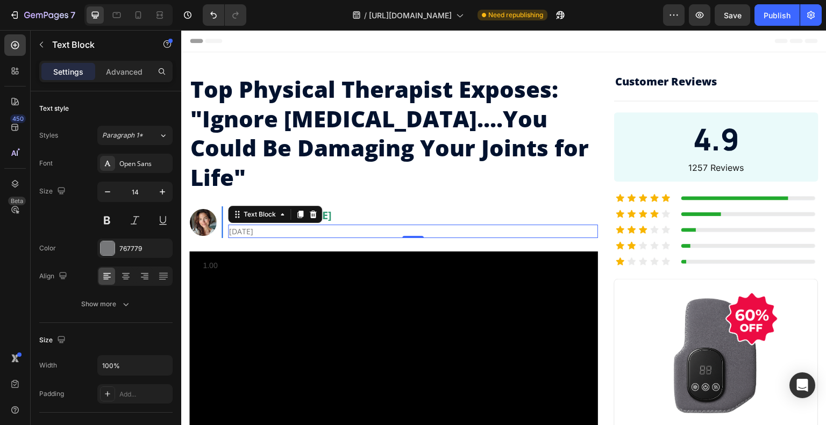
click at [267, 226] on p "[DATE]" at bounding box center [413, 231] width 368 height 11
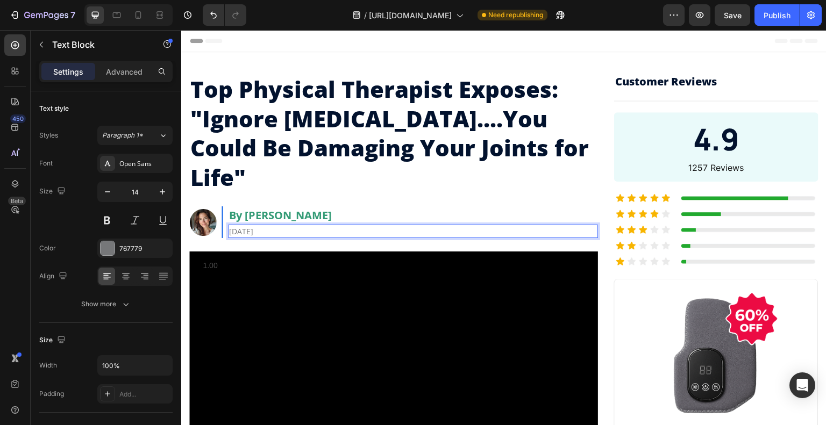
click at [270, 226] on p "[DATE]" at bounding box center [413, 231] width 368 height 11
drag, startPoint x: 279, startPoint y: 202, endPoint x: 228, endPoint y: 203, distance: 50.6
click at [228, 225] on div "[DATE]" at bounding box center [413, 231] width 370 height 13
drag, startPoint x: 244, startPoint y: 200, endPoint x: 231, endPoint y: 202, distance: 13.5
click at [231, 225] on span "[DATE] 9:17 am EDT" at bounding box center [268, 231] width 79 height 12
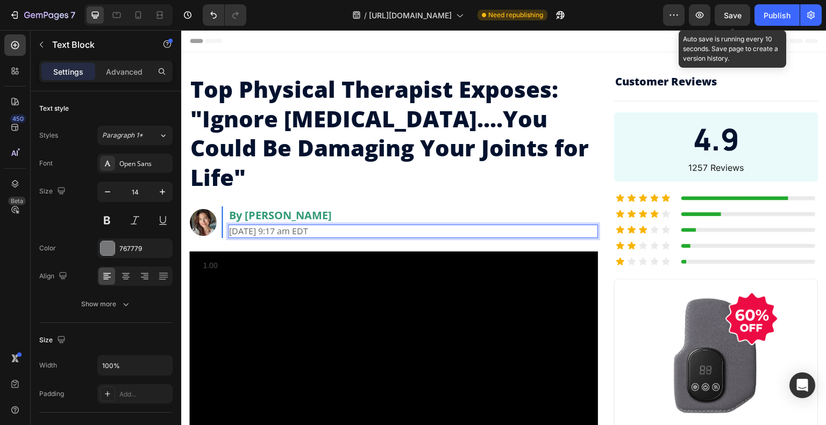
click at [732, 16] on span "Save" at bounding box center [733, 15] width 18 height 9
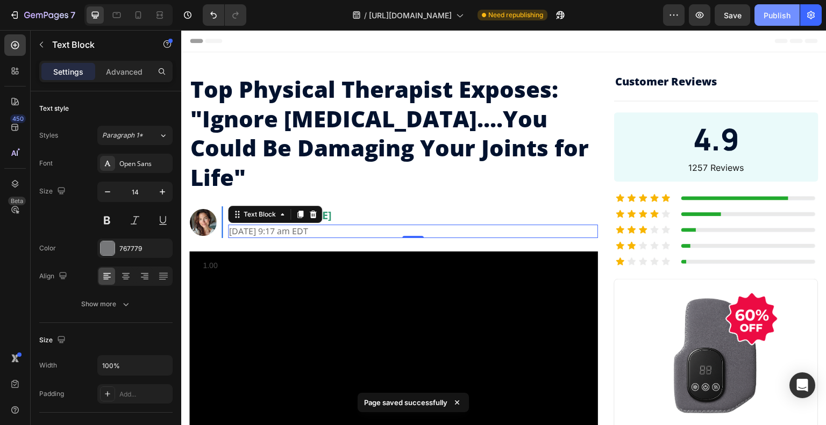
click at [781, 19] on div "Publish" at bounding box center [777, 15] width 27 height 11
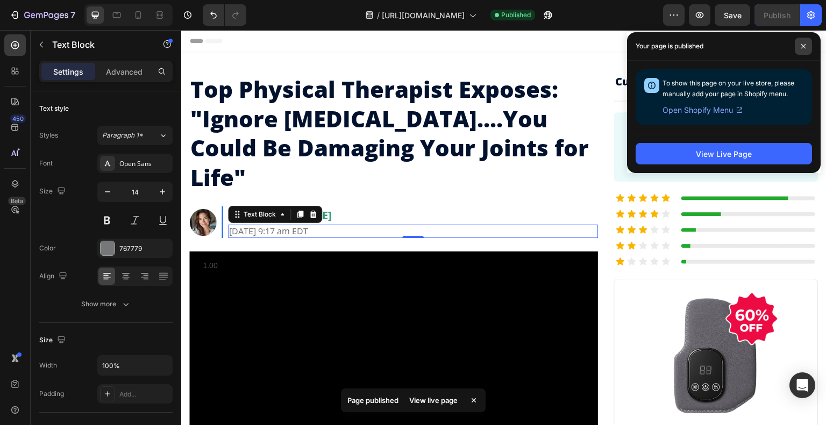
click at [801, 41] on span at bounding box center [803, 46] width 17 height 17
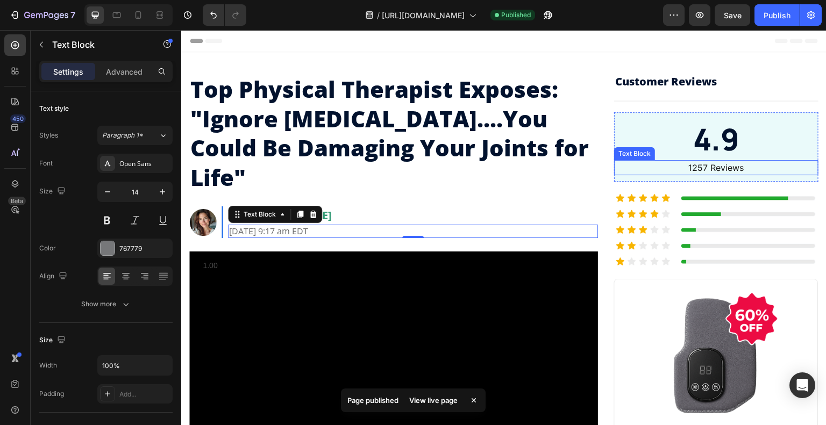
click at [714, 171] on p "1257 Reviews" at bounding box center [716, 167] width 202 height 13
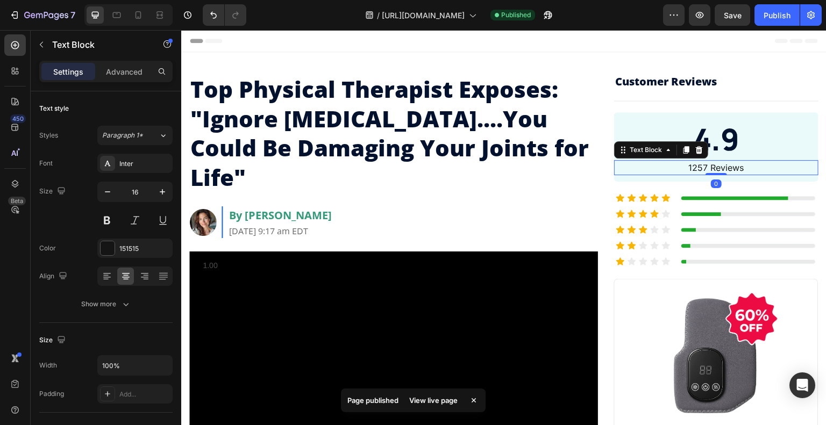
click at [704, 169] on p "1257 Reviews" at bounding box center [716, 167] width 202 height 13
click at [695, 166] on p "1257 Reviews" at bounding box center [716, 167] width 202 height 13
click at [687, 165] on p "1257 Reviews" at bounding box center [716, 167] width 202 height 13
click at [692, 166] on p "1257 Reviews" at bounding box center [716, 167] width 202 height 13
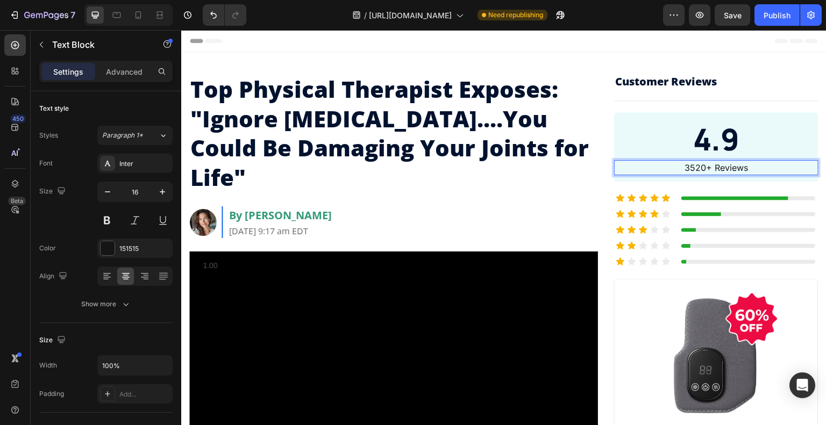
click at [694, 165] on p "3520+ Reviews" at bounding box center [716, 167] width 202 height 13
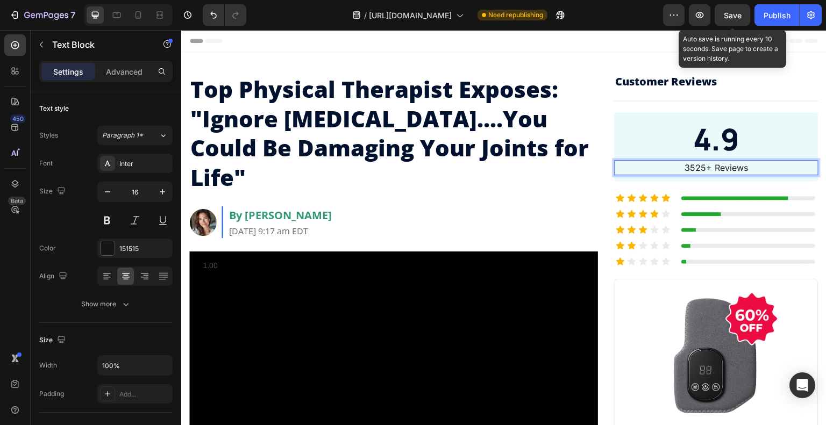
click at [732, 11] on span "Save" at bounding box center [733, 15] width 18 height 9
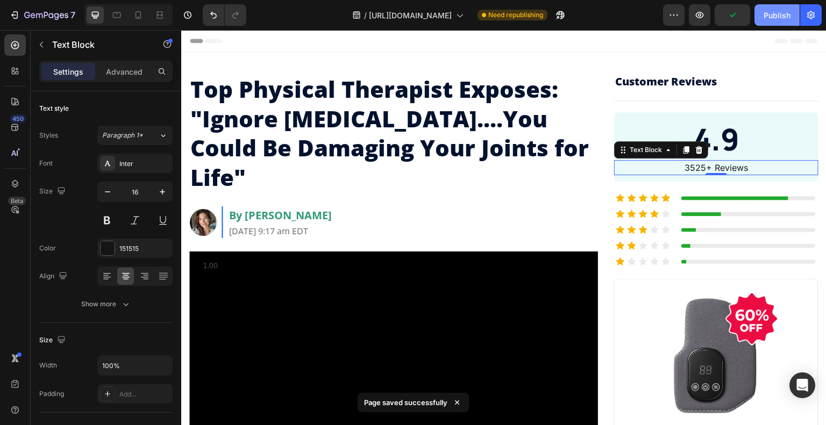
drag, startPoint x: 774, startPoint y: 16, endPoint x: 613, endPoint y: 38, distance: 163.5
click at [774, 16] on div "Publish" at bounding box center [777, 15] width 27 height 11
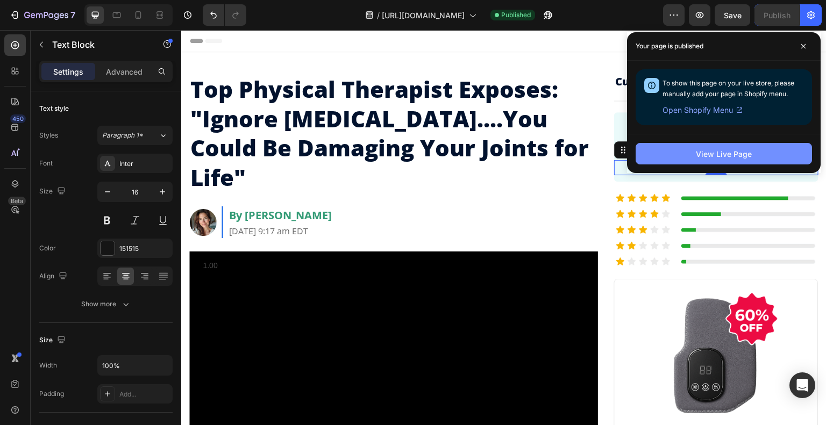
click at [763, 152] on button "View Live Page" at bounding box center [724, 154] width 176 height 22
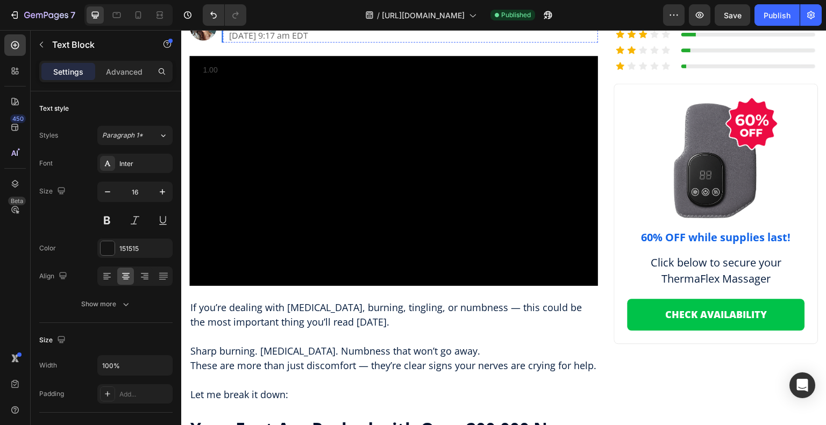
scroll to position [215, 0]
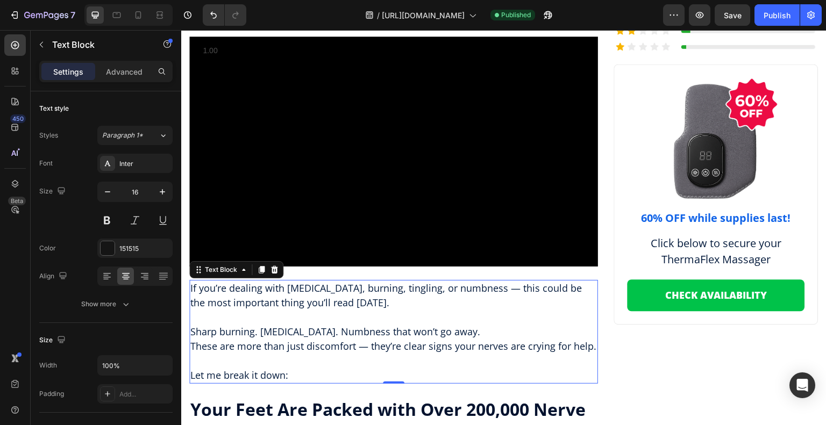
click at [311, 281] on p "If you’re dealing with [MEDICAL_DATA], burning, tingling, or numbness — this co…" at bounding box center [393, 295] width 407 height 29
click at [245, 281] on p "If you’re dealing with [MEDICAL_DATA], burning, tingling, or numbness — this co…" at bounding box center [393, 295] width 407 height 29
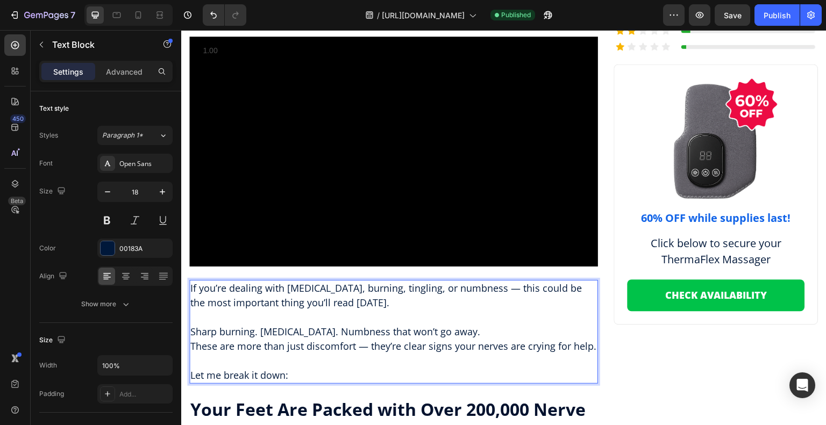
click at [190, 281] on p "If you’re dealing with [MEDICAL_DATA], burning, tingling, or numbness — this co…" at bounding box center [393, 295] width 407 height 29
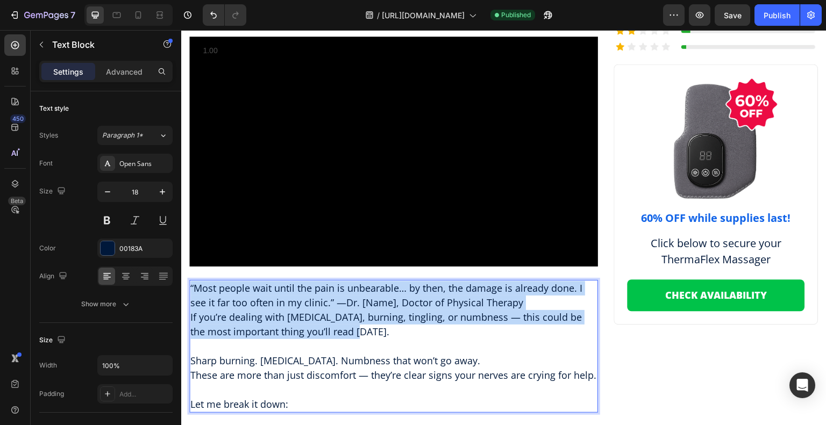
drag, startPoint x: 345, startPoint y: 302, endPoint x: 189, endPoint y: 252, distance: 164.3
click at [189, 280] on div "“Most people wait until the pain is unbearable… by then, the damage is already …" at bounding box center [393, 346] width 409 height 133
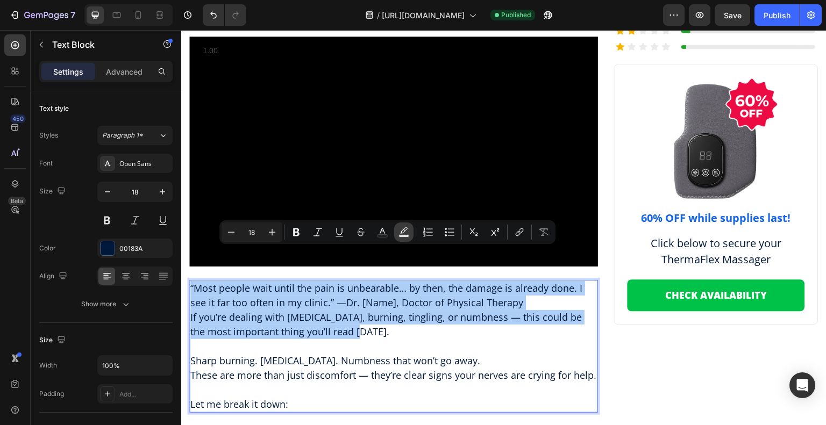
click at [402, 234] on icon "Editor contextual toolbar" at bounding box center [404, 232] width 11 height 11
type input "000000"
type input "77"
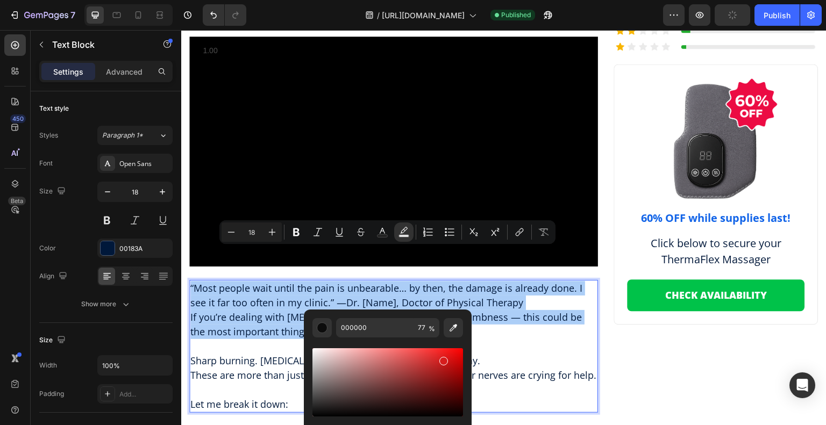
click at [442, 359] on div "Editor contextual toolbar" at bounding box center [387, 383] width 151 height 68
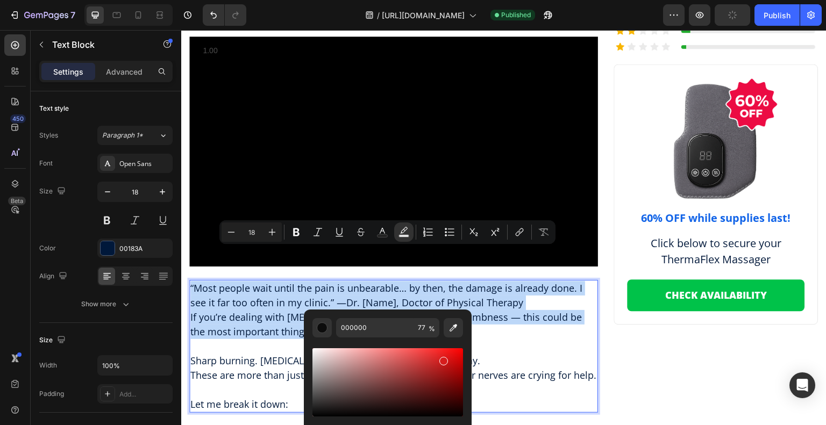
type input "D61D1D"
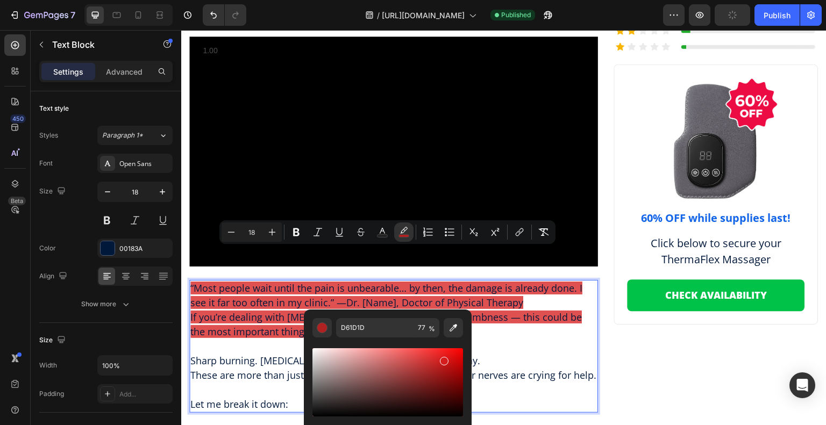
click at [499, 310] on p "If you’re dealing with [MEDICAL_DATA], burning, tingling, or numbness — this co…" at bounding box center [393, 324] width 407 height 29
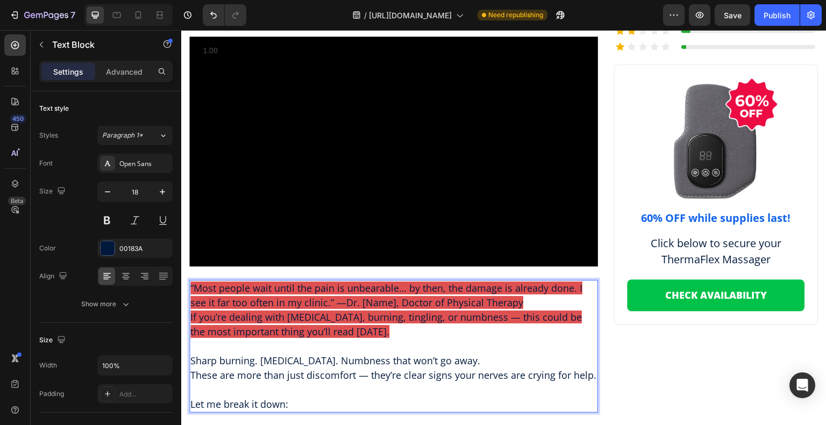
click at [373, 310] on p "If you’re dealing with [MEDICAL_DATA], burning, tingling, or numbness — this co…" at bounding box center [393, 324] width 407 height 29
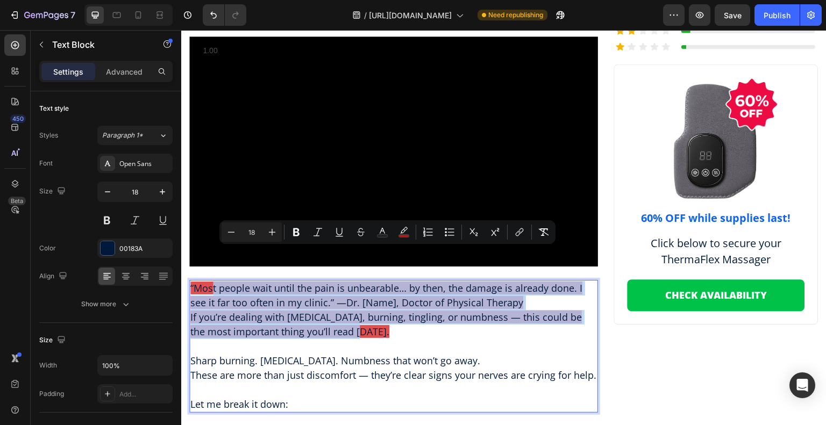
drag, startPoint x: 366, startPoint y: 300, endPoint x: 254, endPoint y: 268, distance: 117.0
click at [212, 280] on div "“Most people wait until the pain is unbearable… by then, the damage is already …" at bounding box center [393, 346] width 409 height 133
click at [328, 311] on span "If you’re dealing with [MEDICAL_DATA], burning, tingling, or numbness — this co…" at bounding box center [386, 324] width 392 height 27
click at [352, 310] on p "If you’re dealing with [MEDICAL_DATA], burning, tingling, or numbness — this co…" at bounding box center [393, 324] width 407 height 29
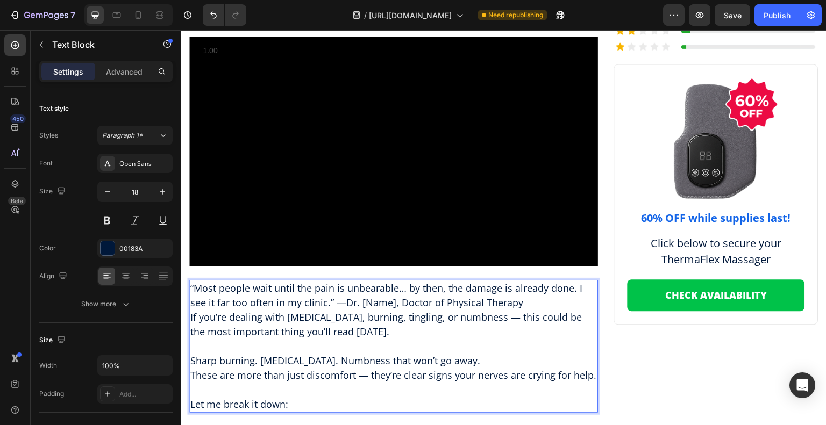
click at [353, 310] on p "If you’re dealing with [MEDICAL_DATA], burning, tingling, or numbness — this co…" at bounding box center [393, 324] width 407 height 29
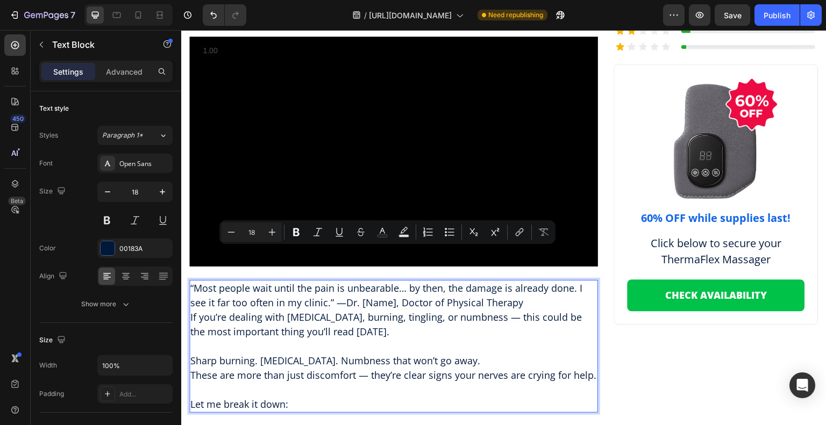
click at [344, 281] on p "“Most people wait until the pain is unbearable… by then, the damage is already …" at bounding box center [393, 295] width 407 height 29
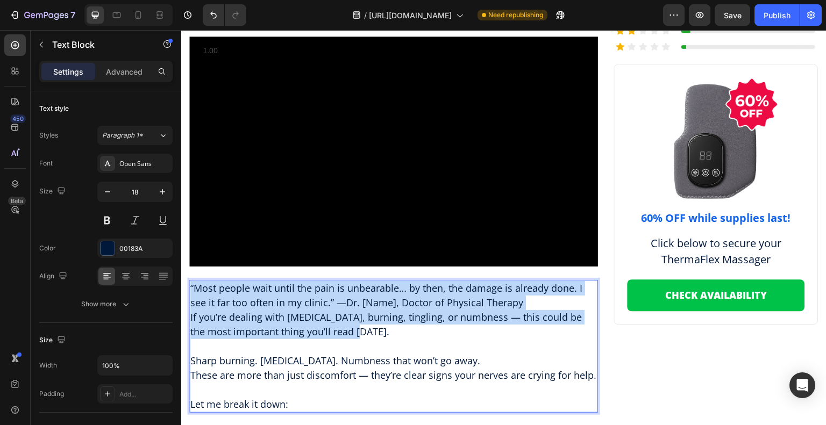
drag, startPoint x: 364, startPoint y: 303, endPoint x: 194, endPoint y: 250, distance: 178.6
click at [191, 280] on div "“Most people wait until the pain is unbearable… by then, the damage is already …" at bounding box center [393, 346] width 409 height 133
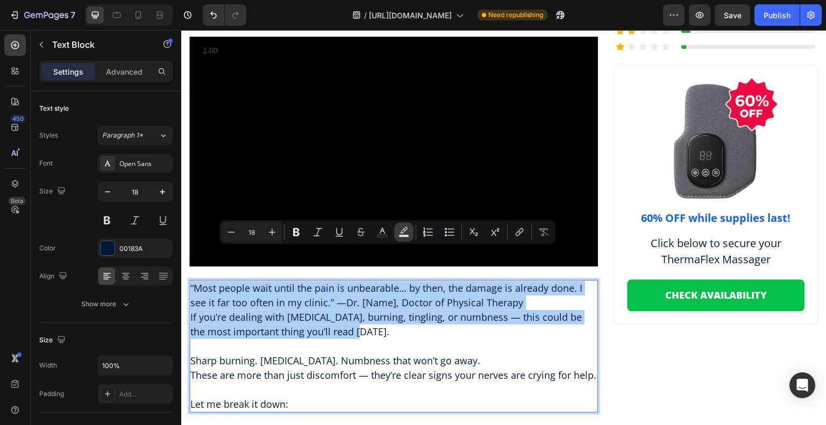
click at [405, 236] on rect "Editor contextual toolbar" at bounding box center [404, 236] width 10 height 3
type input "000000"
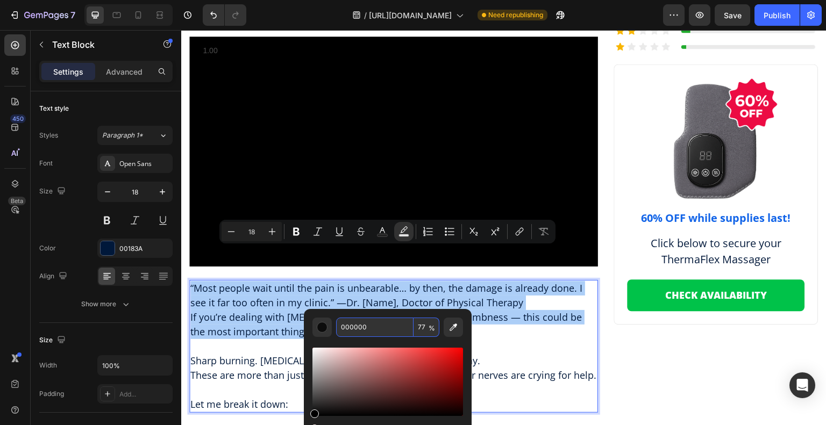
scroll to position [323, 0]
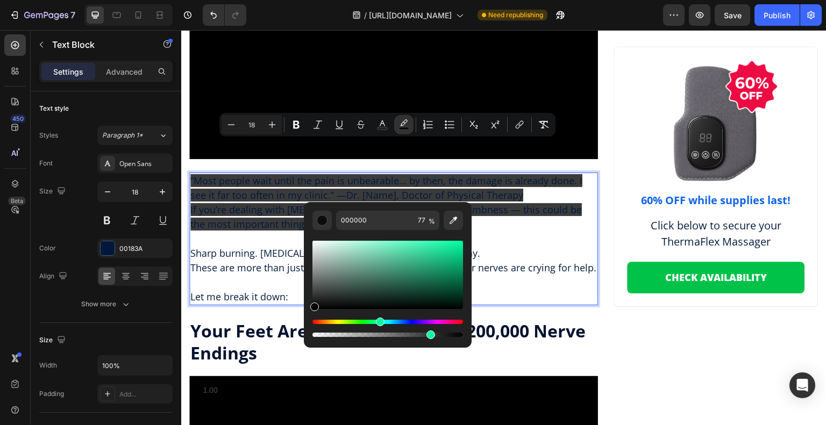
drag, startPoint x: 317, startPoint y: 320, endPoint x: 379, endPoint y: 324, distance: 62.0
click at [379, 324] on div "Hue" at bounding box center [380, 322] width 9 height 9
click at [485, 232] on p "‍" at bounding box center [393, 239] width 407 height 15
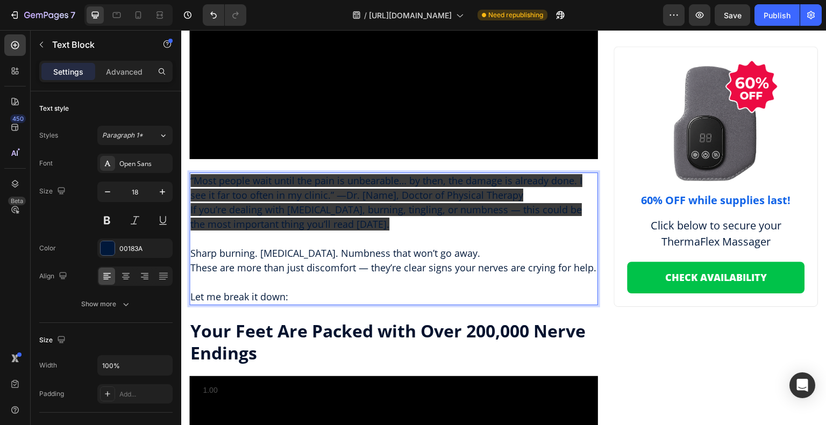
click at [427, 203] on p "If you’re dealing with [MEDICAL_DATA], burning, tingling, or numbness — this co…" at bounding box center [393, 217] width 407 height 29
drag, startPoint x: 399, startPoint y: 193, endPoint x: 381, endPoint y: 196, distance: 18.0
click at [381, 203] on p "If you’re dealing with [MEDICAL_DATA], burning, tingling, or numbness — this co…" at bounding box center [393, 217] width 407 height 29
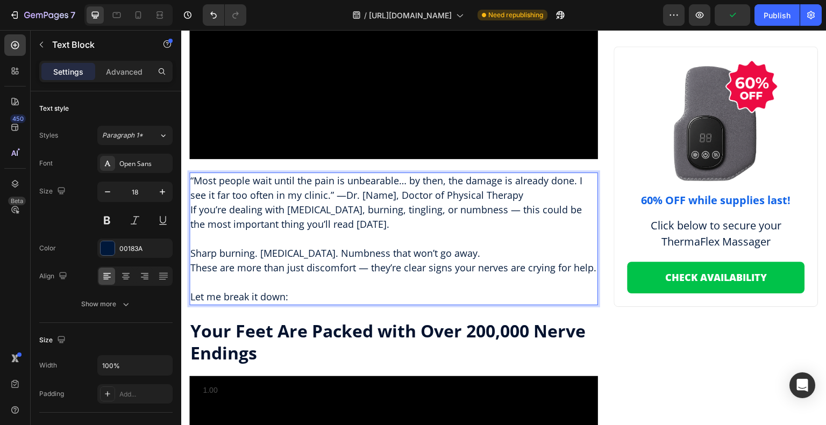
click at [392, 203] on p "If you’re dealing with [MEDICAL_DATA], burning, tingling, or numbness — this co…" at bounding box center [393, 217] width 407 height 29
drag, startPoint x: 394, startPoint y: 162, endPoint x: 360, endPoint y: 162, distance: 33.9
click at [360, 174] on p "“Most people wait until the pain is unbearable… by then, the damage is already …" at bounding box center [393, 188] width 407 height 29
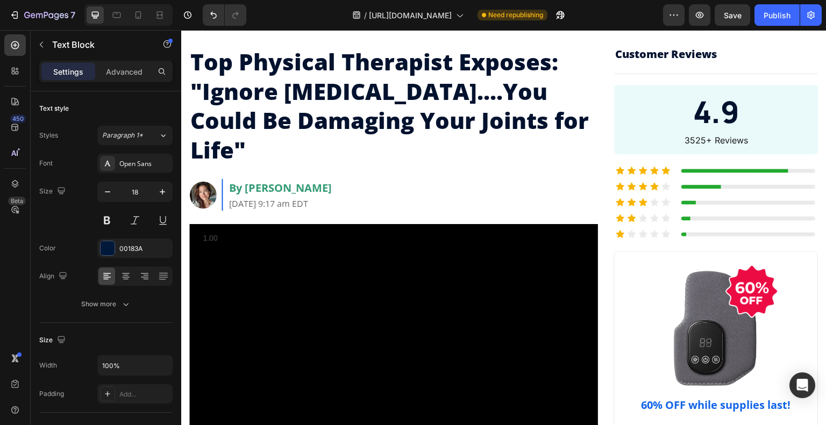
scroll to position [0, 0]
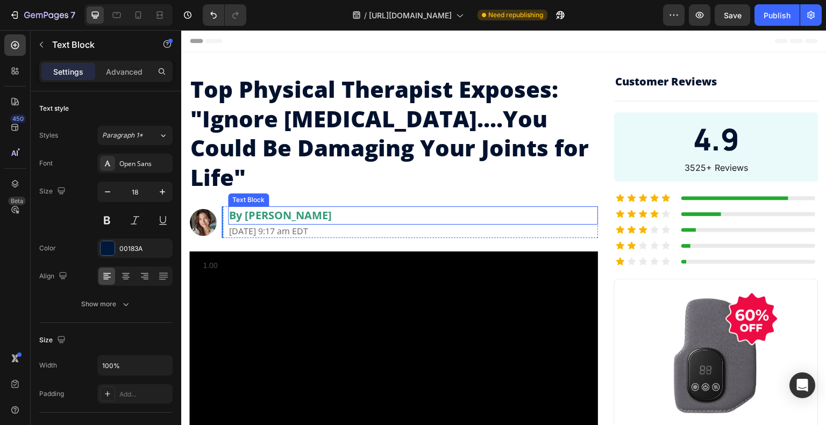
click at [341, 208] on p "By [PERSON_NAME]" at bounding box center [413, 216] width 368 height 16
click at [339, 208] on p "By [PERSON_NAME]" at bounding box center [413, 216] width 368 height 16
drag, startPoint x: 336, startPoint y: 184, endPoint x: 265, endPoint y: 180, distance: 71.7
click at [265, 208] on p "By [PERSON_NAME]" at bounding box center [413, 216] width 368 height 16
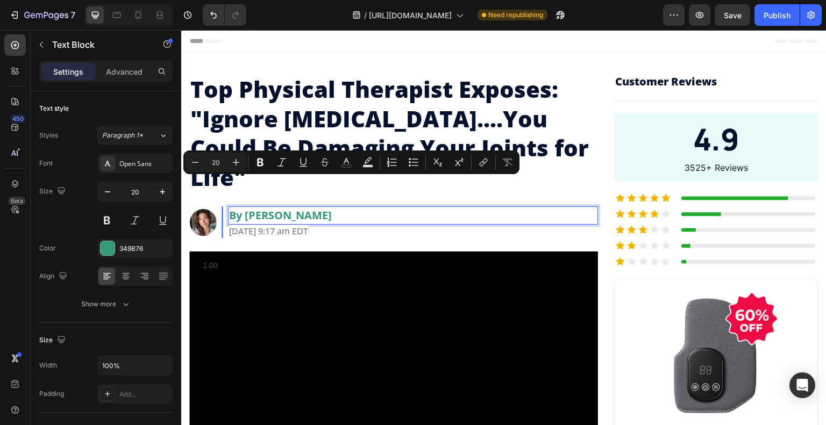
copy p "[PERSON_NAME]"
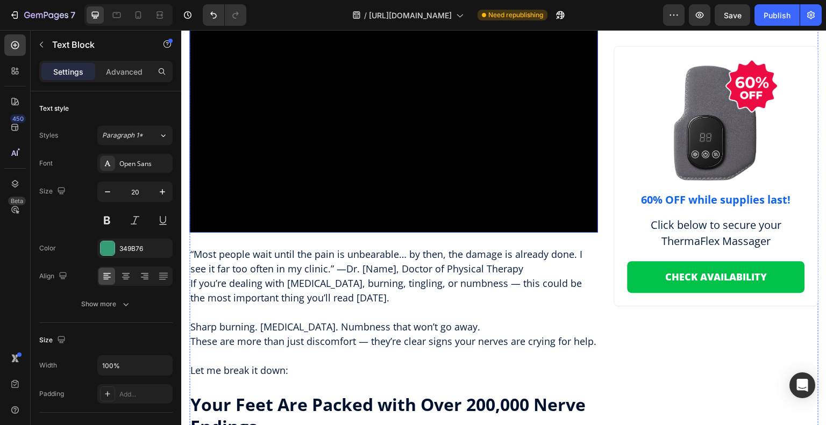
scroll to position [269, 0]
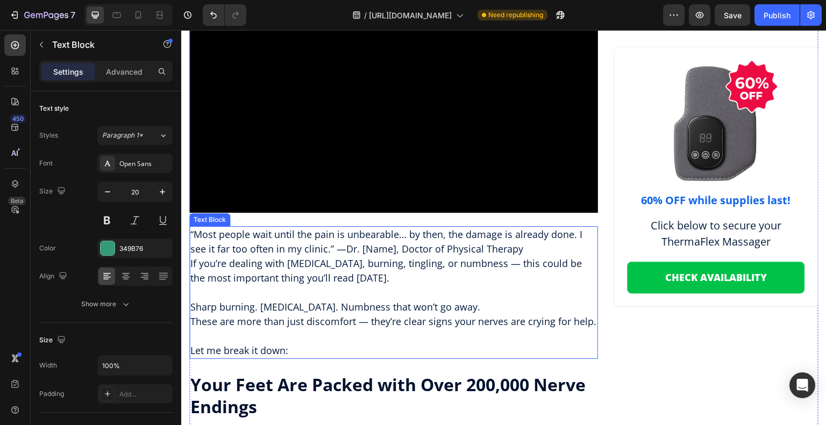
click at [379, 257] on p "If you’re dealing with [MEDICAL_DATA], burning, tingling, or numbness — this co…" at bounding box center [393, 271] width 407 height 29
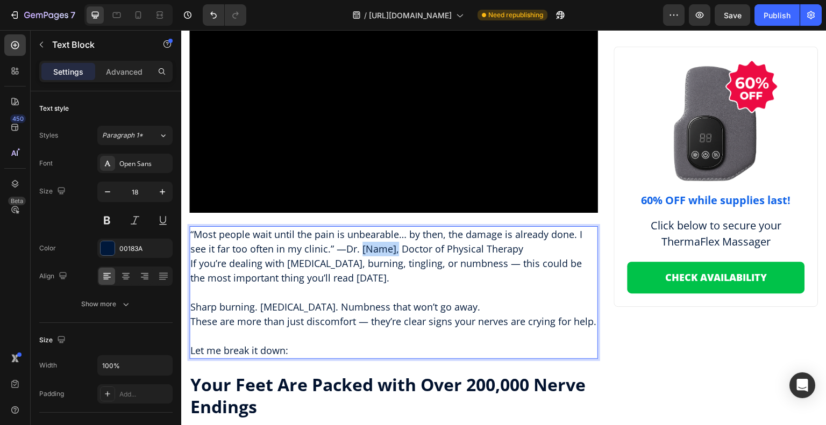
drag, startPoint x: 394, startPoint y: 217, endPoint x: 360, endPoint y: 219, distance: 34.5
click at [360, 228] on p "“Most people wait until the pain is unbearable… by then, the damage is already …" at bounding box center [393, 242] width 407 height 29
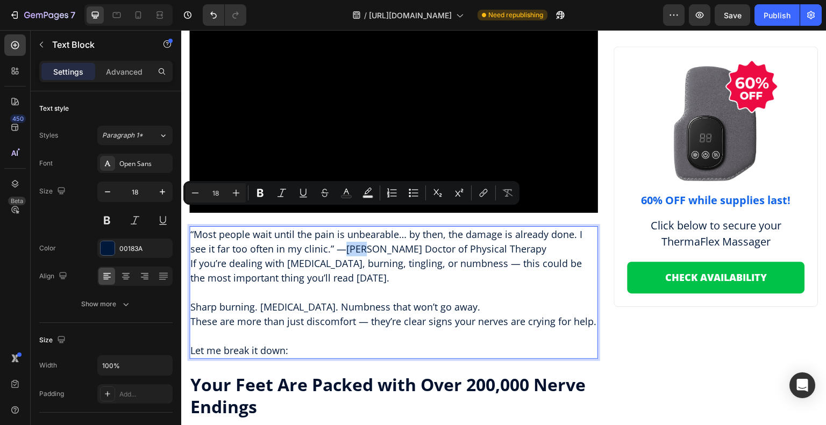
drag, startPoint x: 361, startPoint y: 215, endPoint x: 345, endPoint y: 219, distance: 16.6
click at [345, 228] on p "“Most people wait until the pain is unbearable… by then, the damage is already …" at bounding box center [393, 242] width 407 height 29
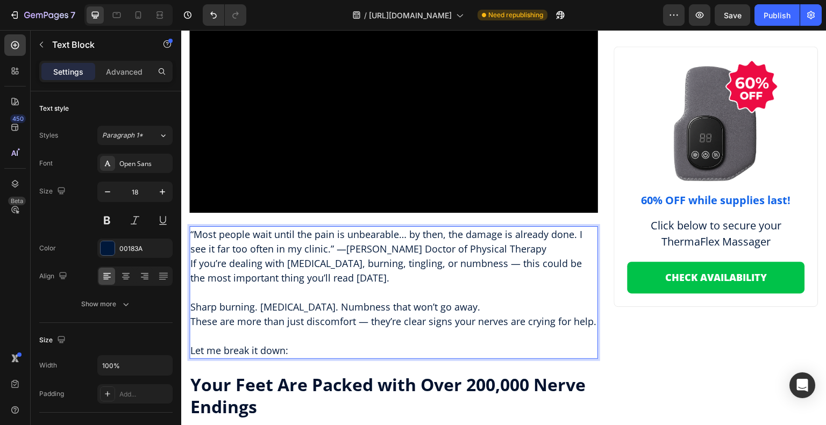
click at [529, 228] on p "“Most people wait until the pain is unbearable… by then, the damage is already …" at bounding box center [393, 242] width 407 height 29
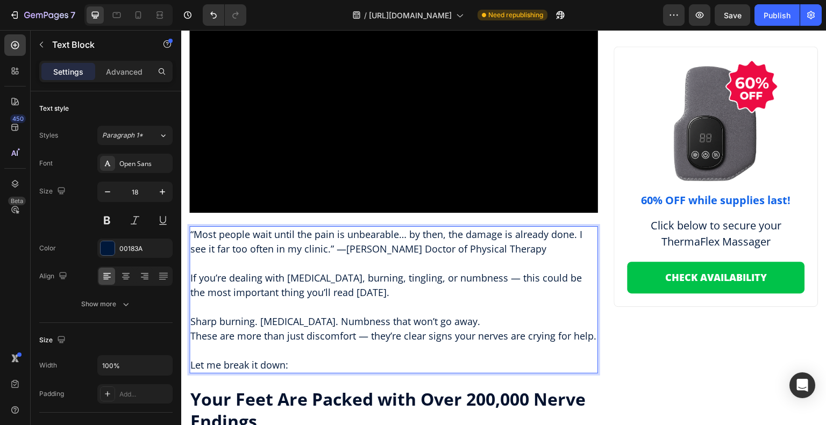
click at [491, 257] on p "Rich Text Editor. Editing area: main" at bounding box center [393, 264] width 407 height 15
click at [524, 228] on p "“Most people wait until the pain is unbearable… by then, the damage is already …" at bounding box center [393, 242] width 407 height 29
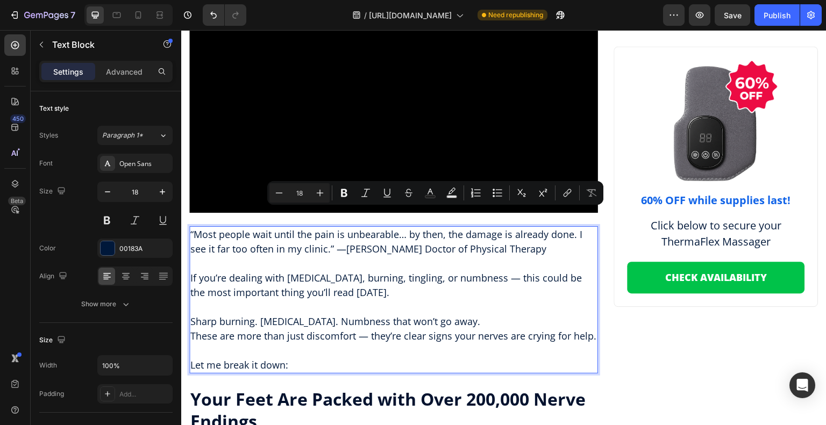
drag, startPoint x: 529, startPoint y: 218, endPoint x: 345, endPoint y: 219, distance: 184.0
click at [345, 228] on p "“Most people wait until the pain is unbearable… by then, the damage is already …" at bounding box center [393, 242] width 407 height 29
copy p "[PERSON_NAME] Doctor of Physical Therapy"
click at [432, 228] on p "“Most people wait until the pain is unbearable… by then, the damage is already …" at bounding box center [393, 242] width 407 height 29
drag, startPoint x: 532, startPoint y: 218, endPoint x: 343, endPoint y: 218, distance: 189.9
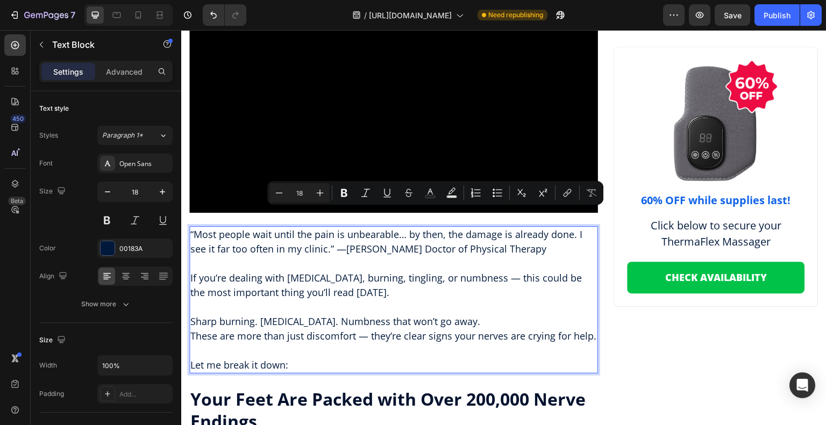
click at [343, 228] on p "“Most people wait until the pain is unbearable… by then, the damage is already …" at bounding box center [393, 242] width 407 height 29
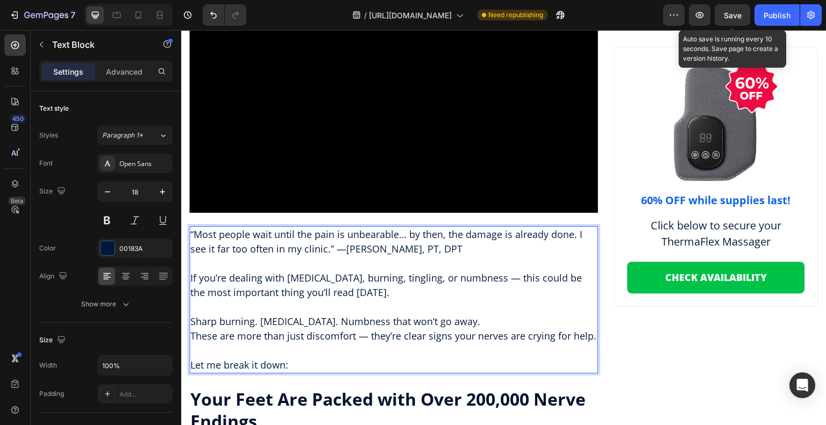
click at [732, 12] on span "Save" at bounding box center [733, 15] width 18 height 9
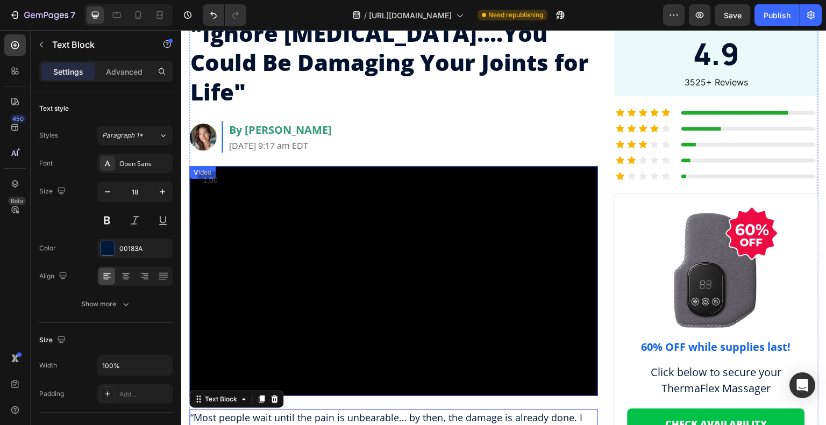
scroll to position [54, 0]
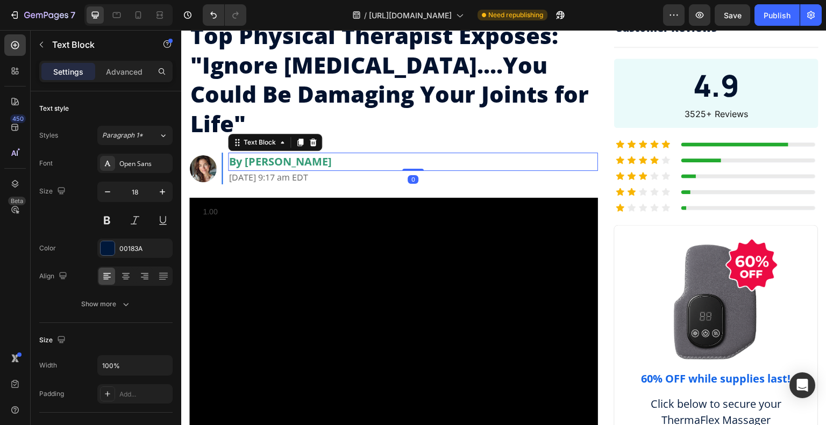
click at [337, 154] on p "By [PERSON_NAME]" at bounding box center [413, 162] width 368 height 16
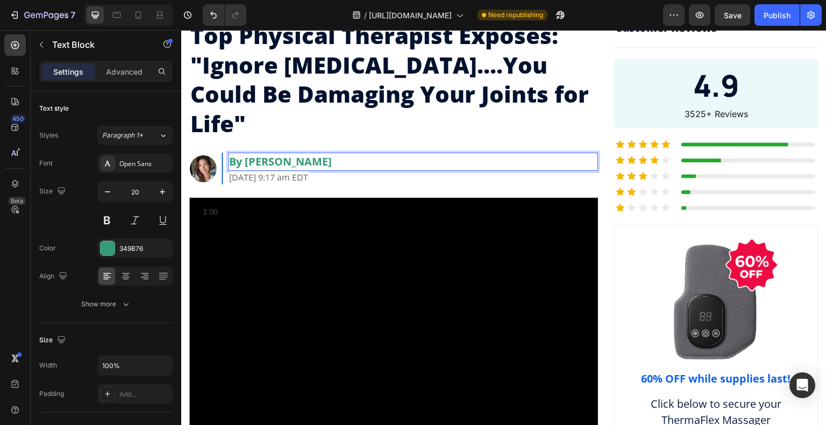
click at [337, 154] on p "By [PERSON_NAME]" at bounding box center [413, 162] width 368 height 16
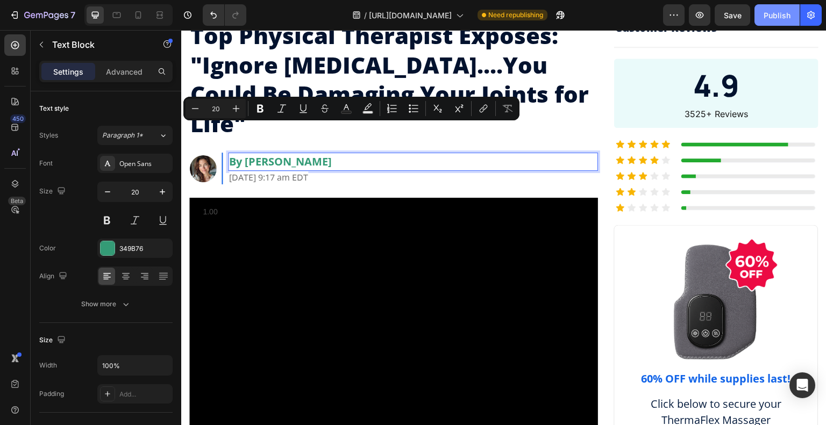
click at [785, 10] on div "Publish" at bounding box center [777, 15] width 27 height 11
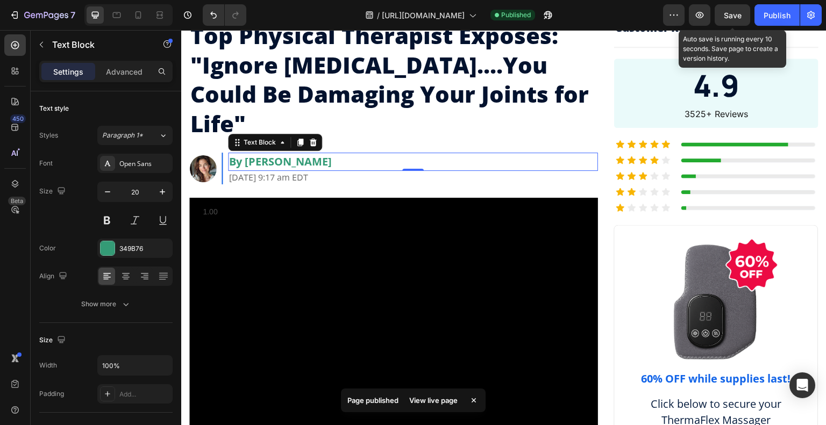
click at [736, 12] on span "Save" at bounding box center [733, 15] width 18 height 9
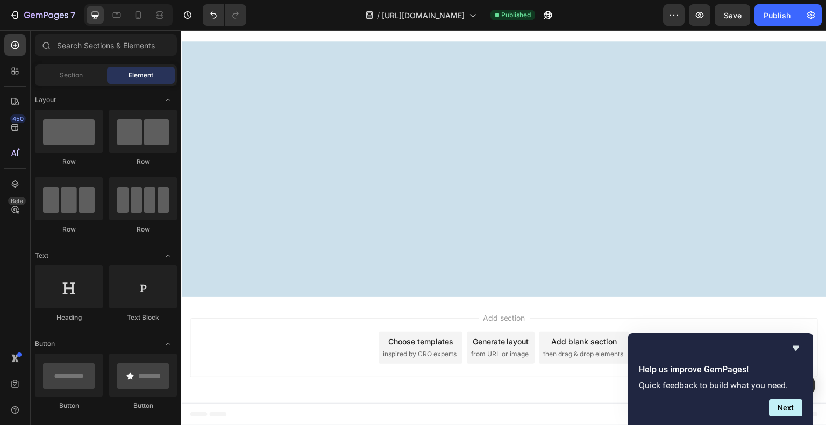
scroll to position [7400, 0]
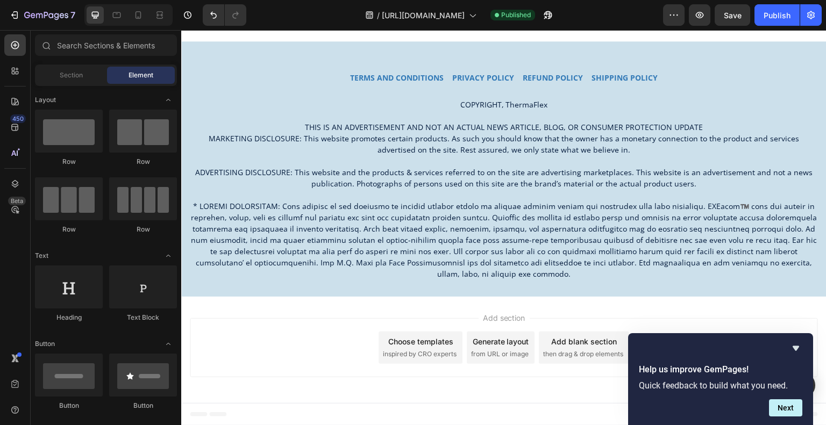
drag, startPoint x: 826, startPoint y: 119, endPoint x: 903, endPoint y: 364, distance: 256.5
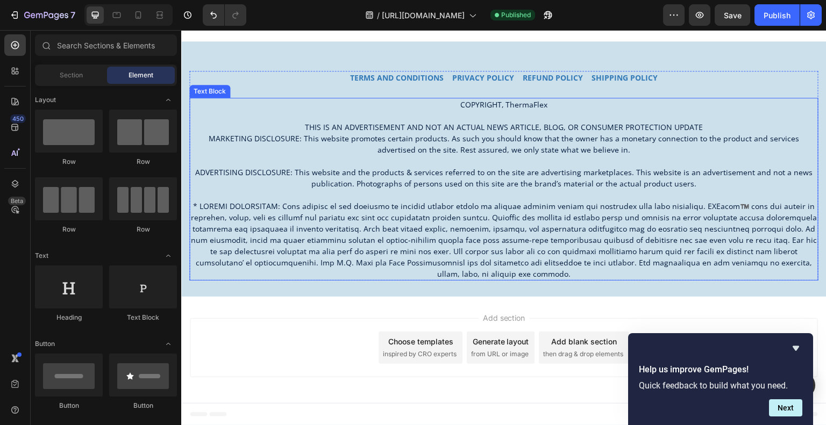
scroll to position [7562, 0]
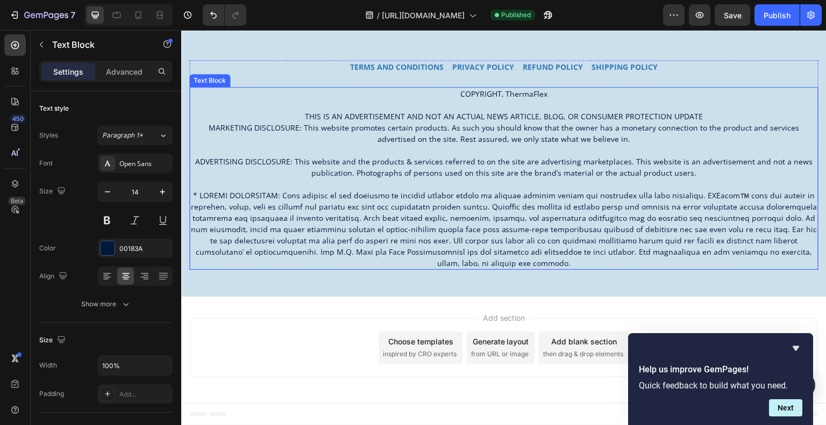
click at [518, 200] on p "MARKETING DISCLOSURE: This website promotes certain products. As such you shoul…" at bounding box center [503, 195] width 627 height 147
